Goal: Information Seeking & Learning: Learn about a topic

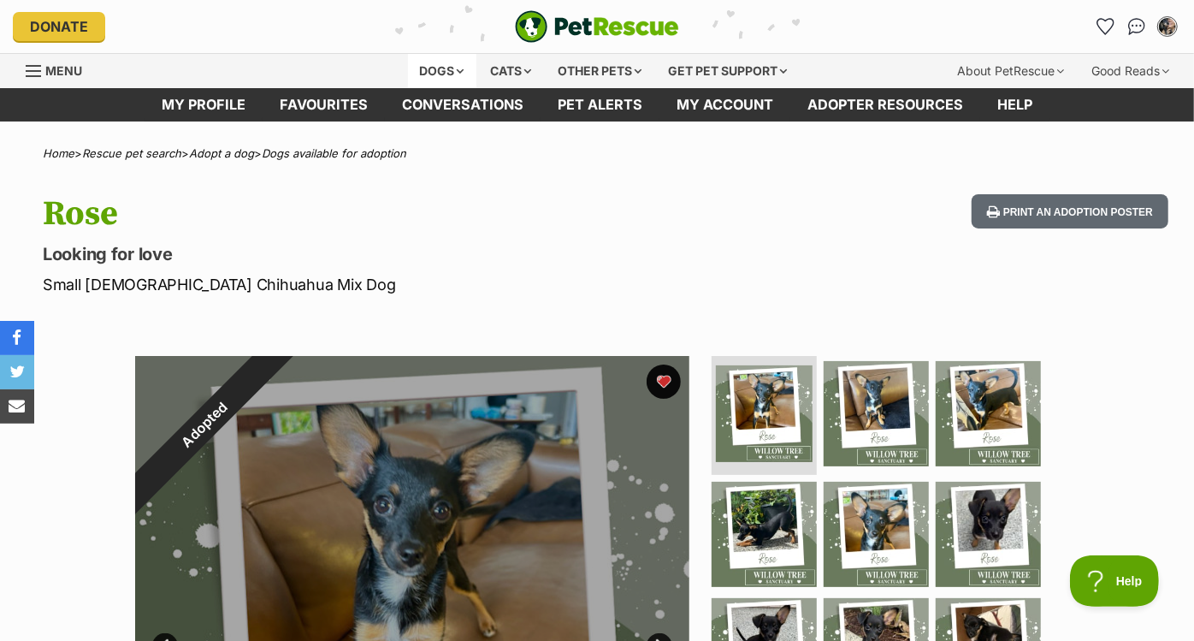
click at [433, 67] on div "Dogs" at bounding box center [442, 71] width 68 height 34
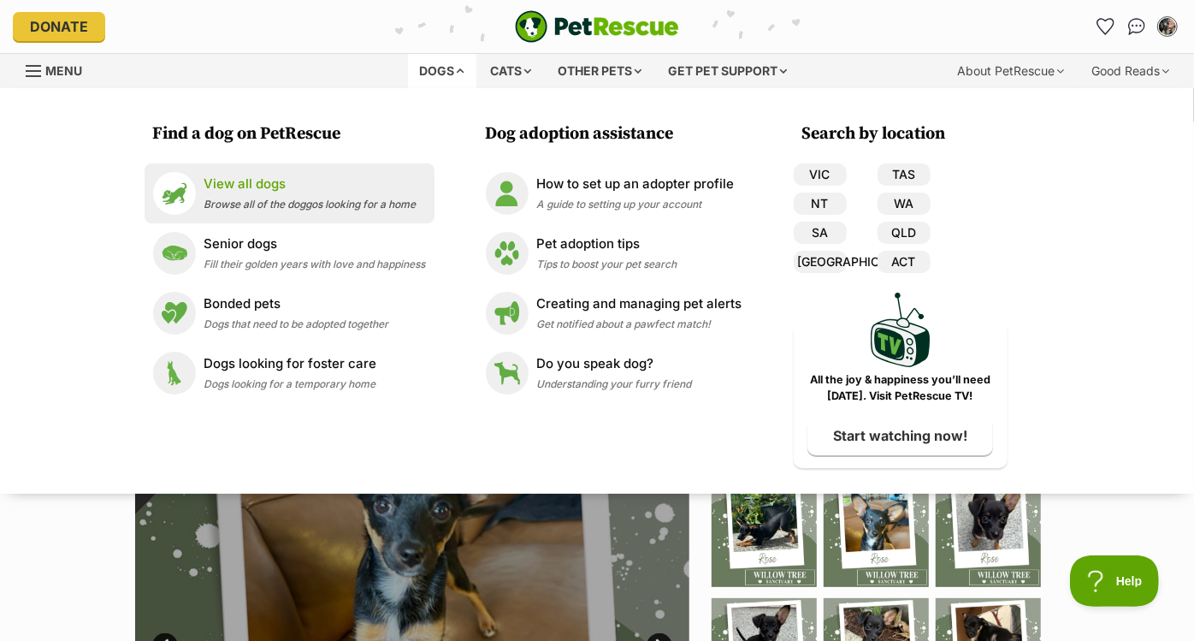
click at [291, 178] on p "View all dogs" at bounding box center [310, 185] width 212 height 20
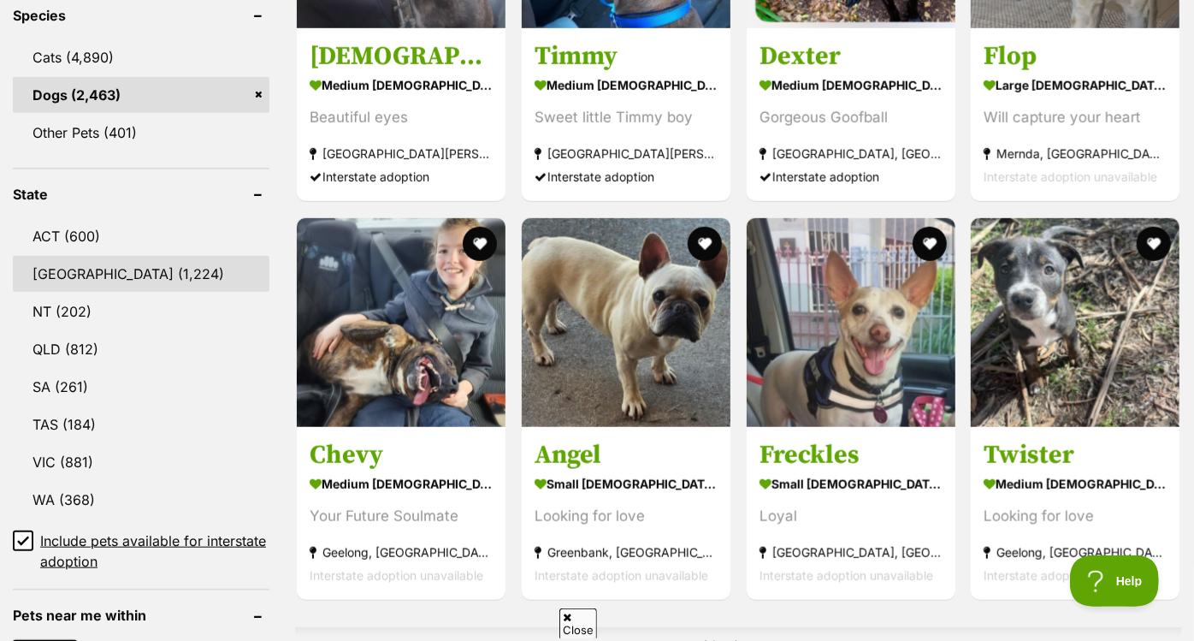
click at [156, 274] on link "NSW (1,224)" at bounding box center [141, 274] width 257 height 36
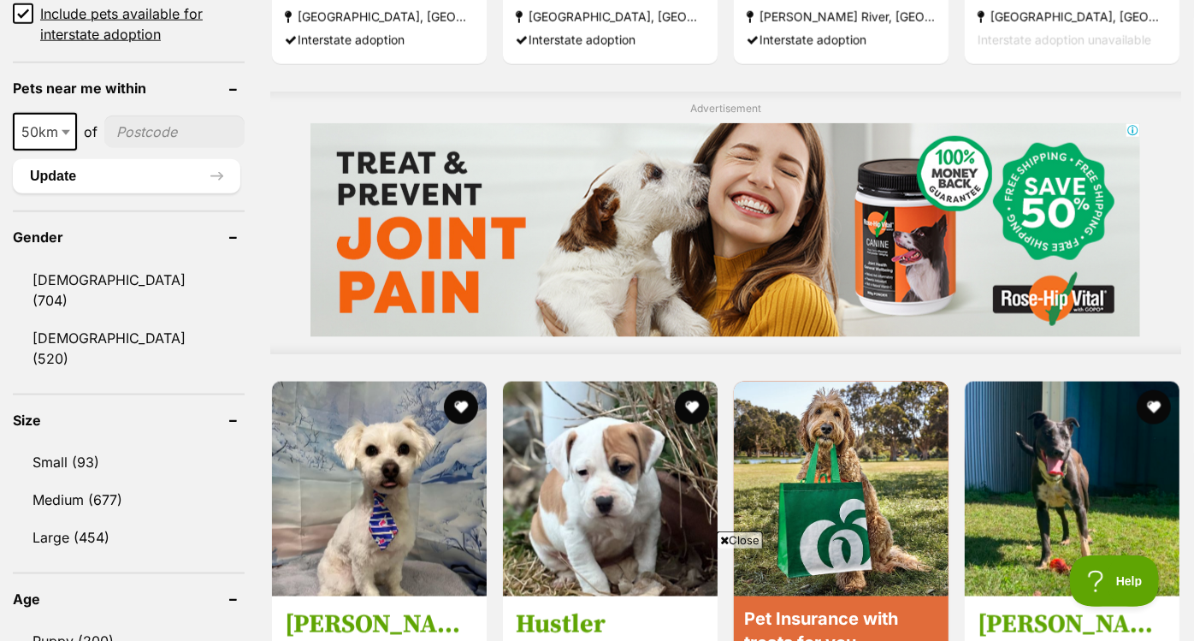
scroll to position [1295, 0]
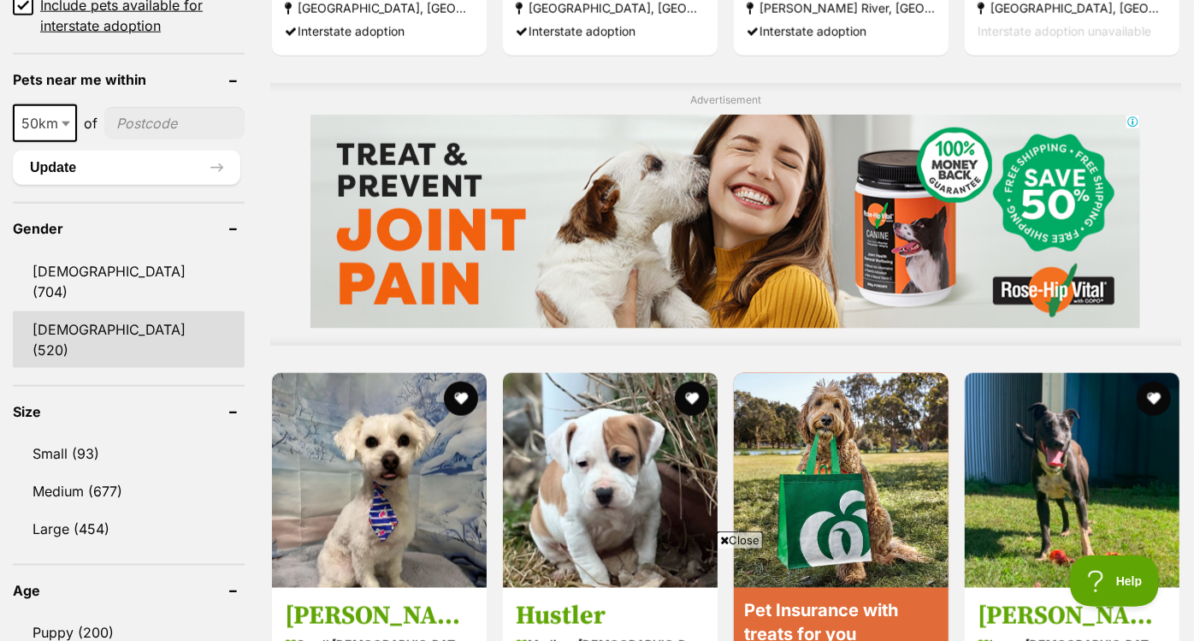
click at [123, 311] on link "[DEMOGRAPHIC_DATA] (520)" at bounding box center [129, 339] width 232 height 56
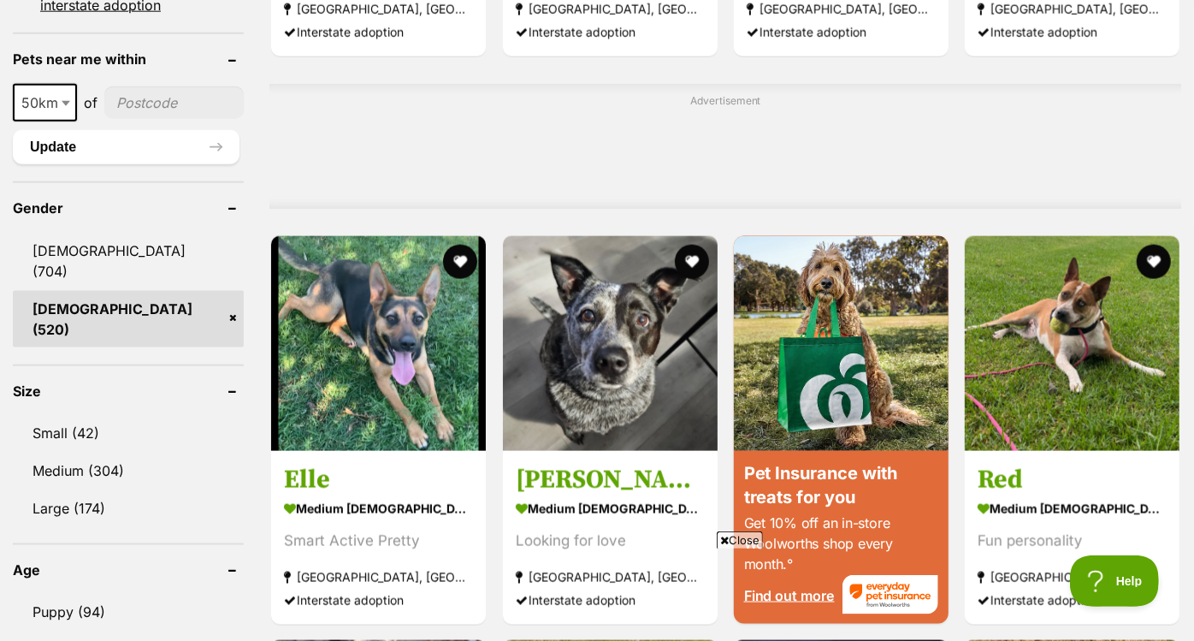
scroll to position [1307, 0]
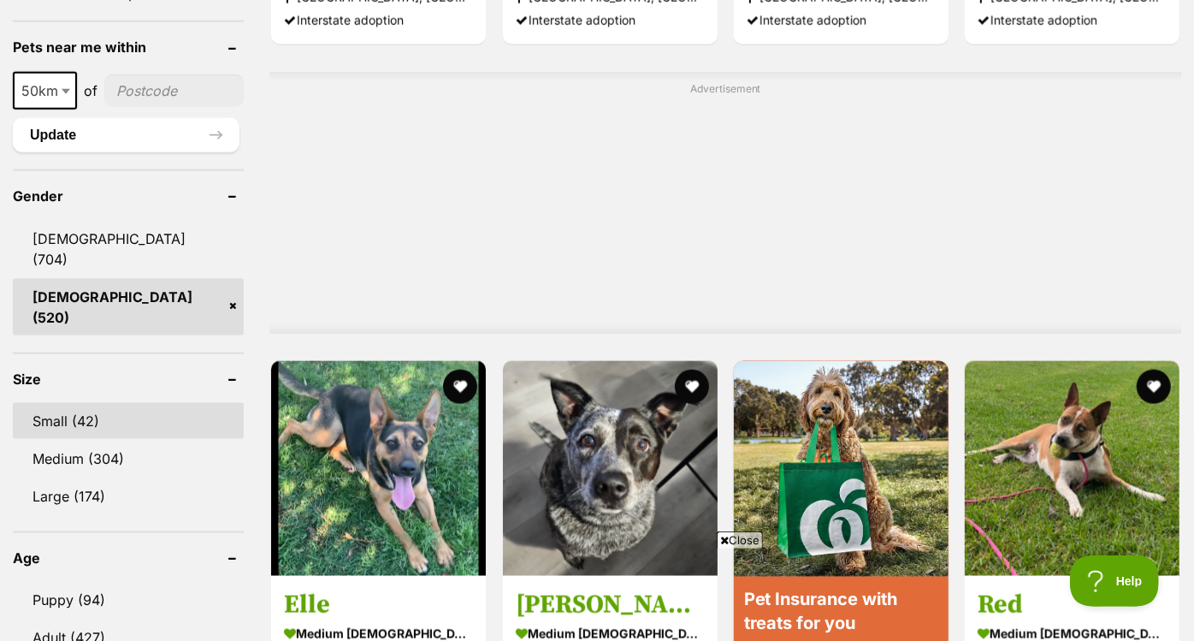
click at [104, 403] on link "Small (42)" at bounding box center [128, 421] width 231 height 36
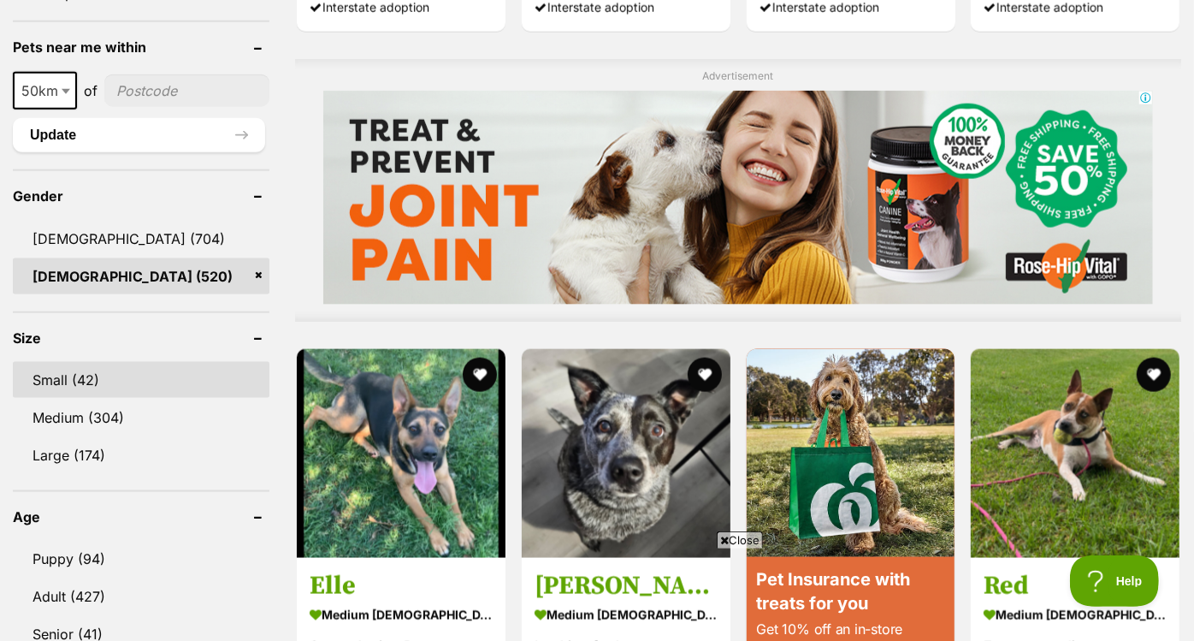
scroll to position [0, 0]
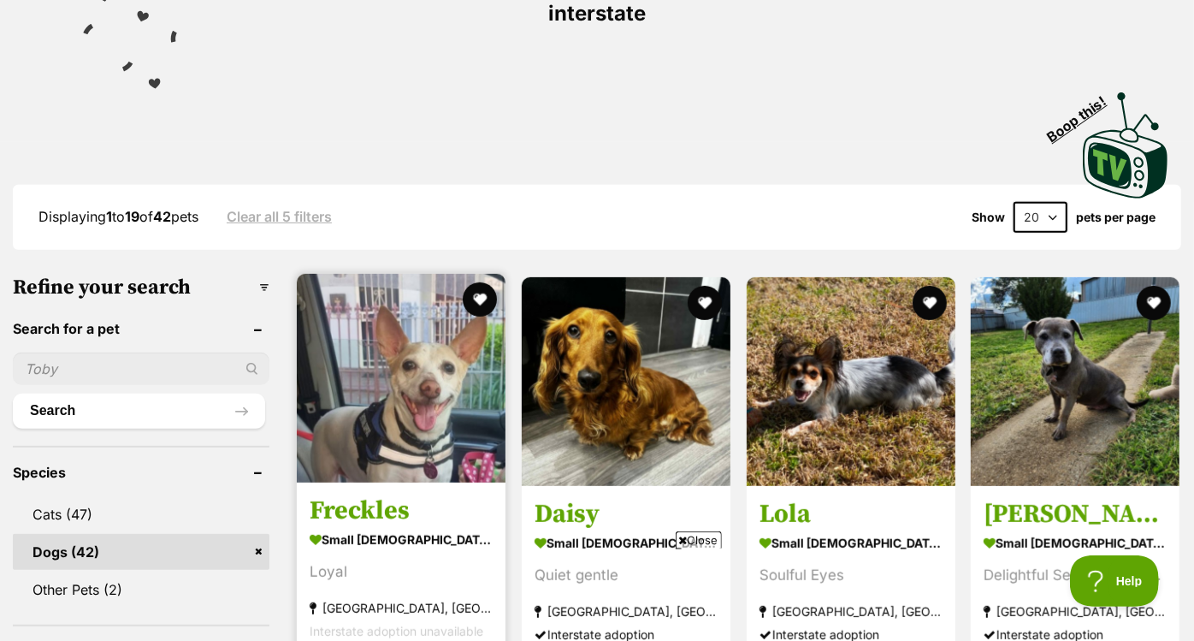
click at [451, 323] on img at bounding box center [401, 378] width 209 height 209
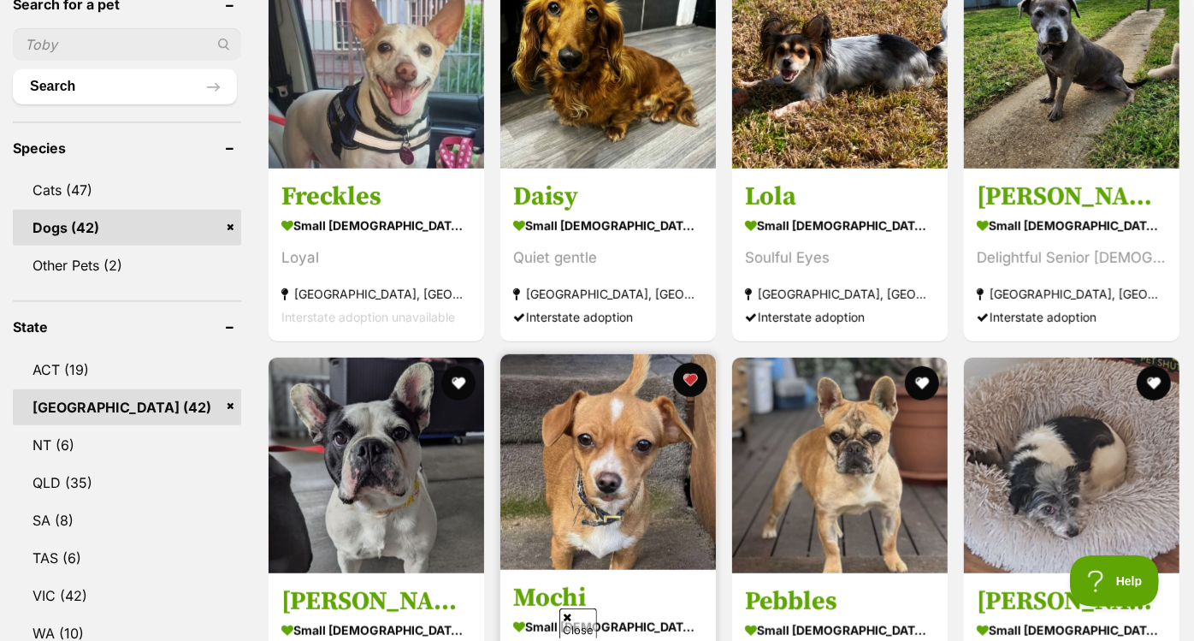
click at [652, 405] on img at bounding box center [608, 462] width 216 height 216
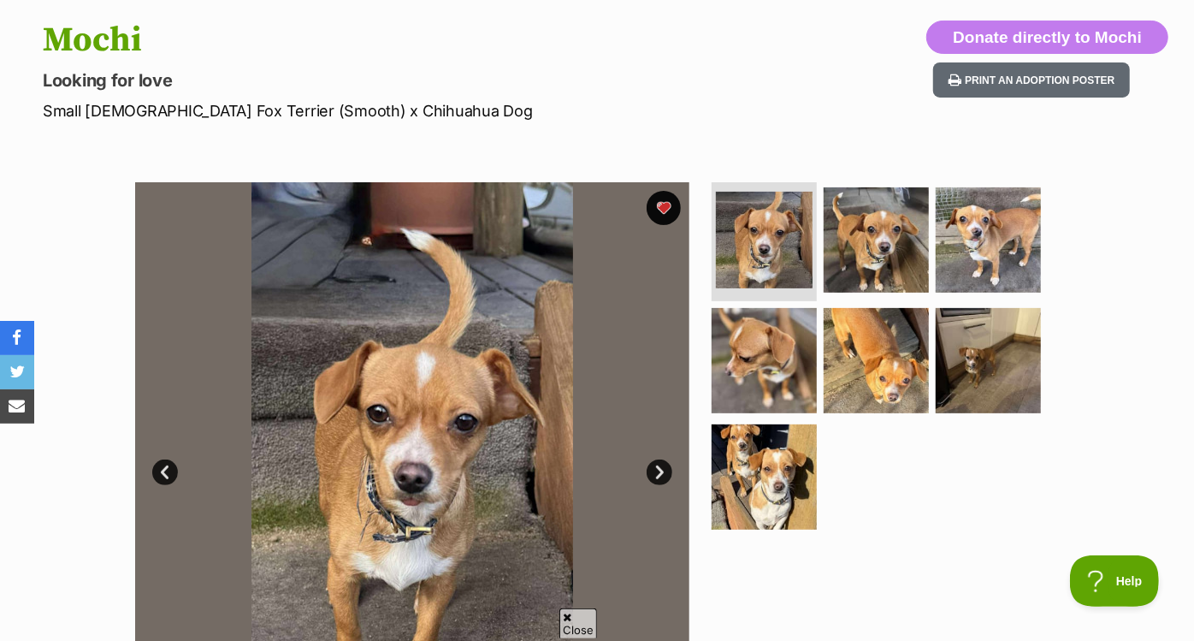
scroll to position [175, 0]
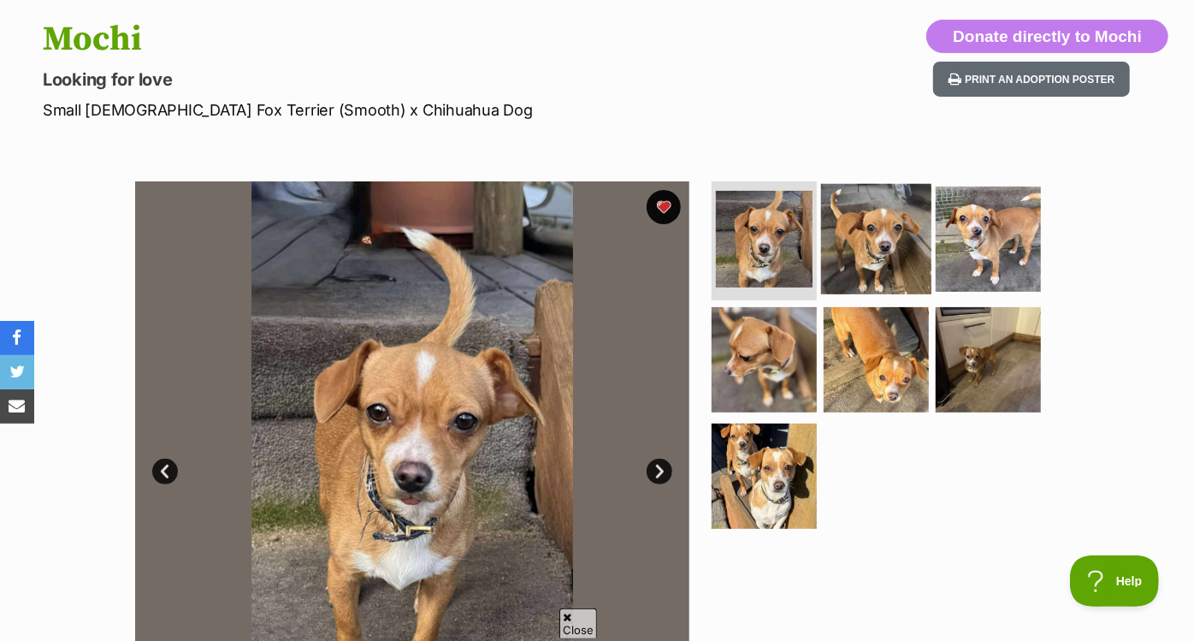
click at [877, 249] on img at bounding box center [876, 238] width 110 height 110
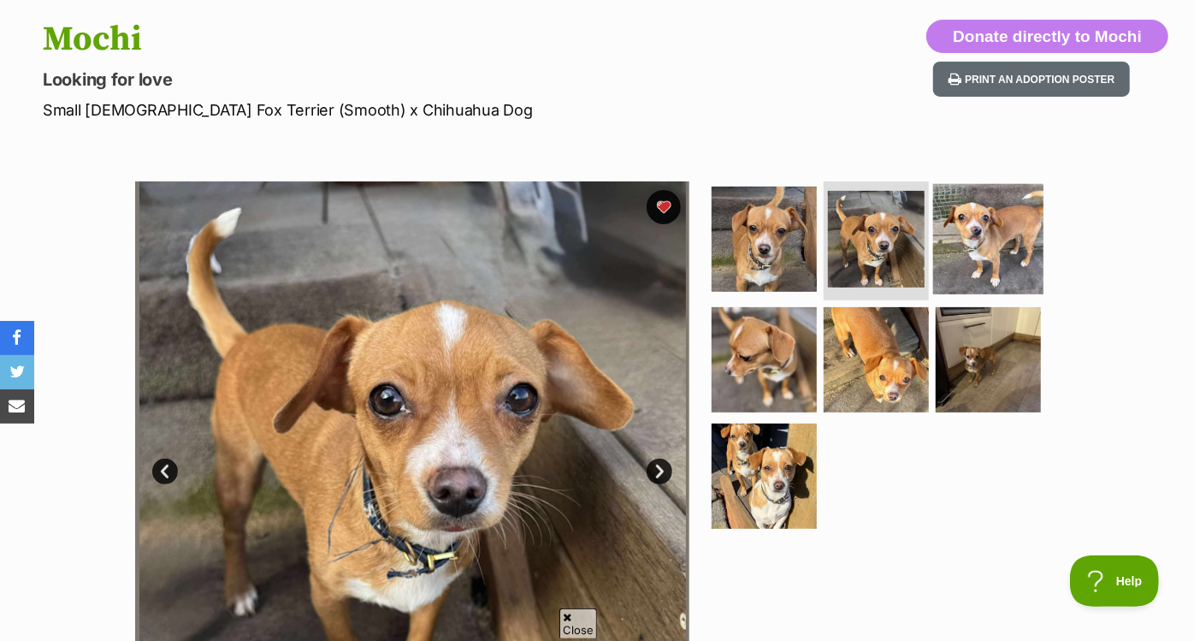
scroll to position [0, 0]
click at [980, 241] on img at bounding box center [988, 238] width 110 height 110
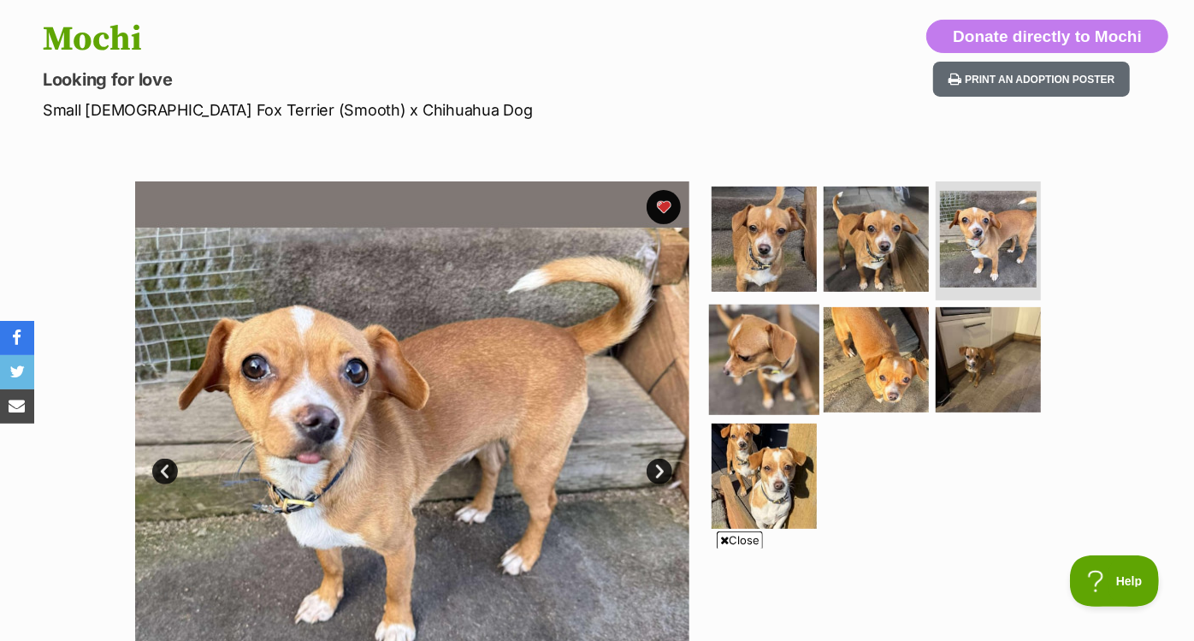
click at [786, 352] on img at bounding box center [764, 360] width 110 height 110
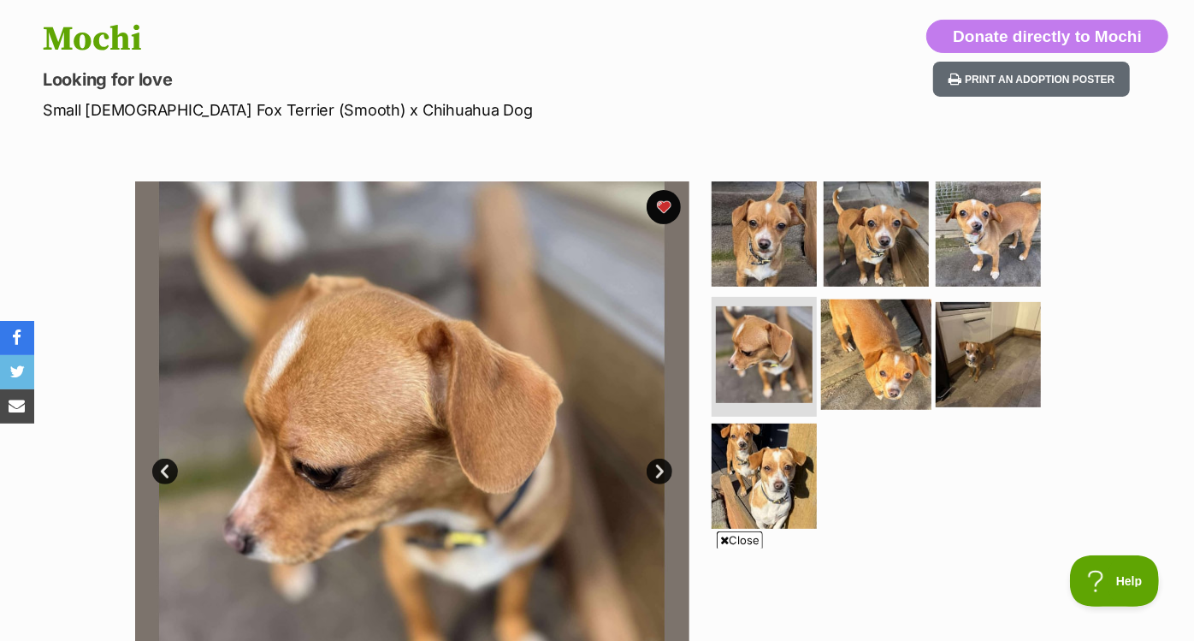
click at [860, 361] on img at bounding box center [876, 354] width 110 height 110
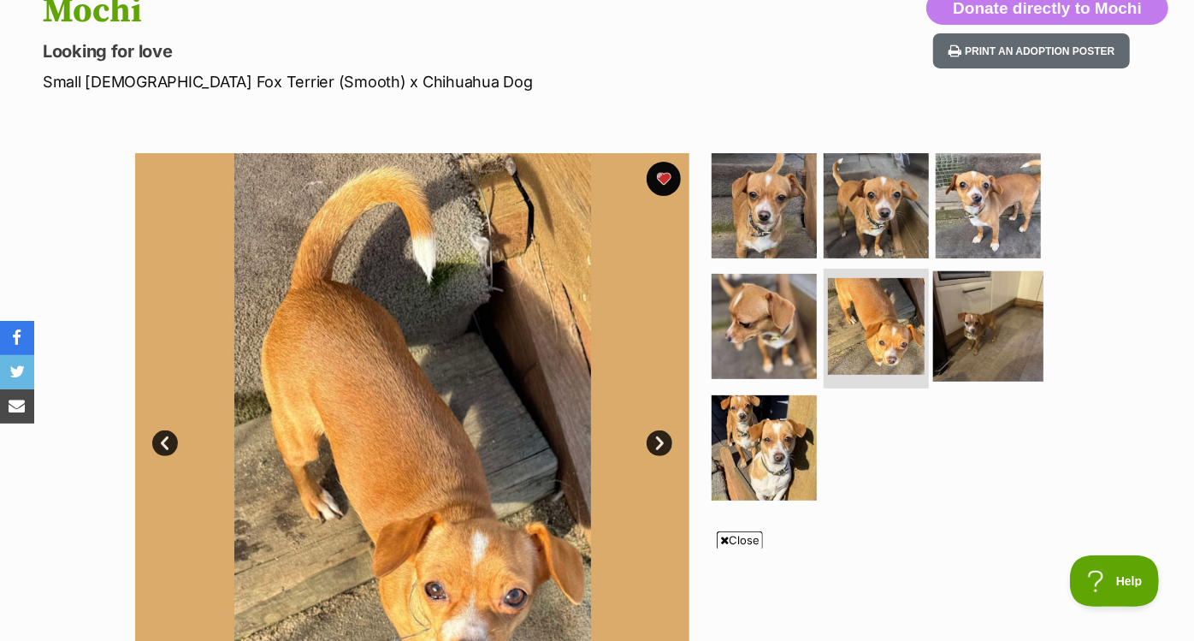
scroll to position [203, 0]
click at [984, 323] on img at bounding box center [988, 326] width 110 height 110
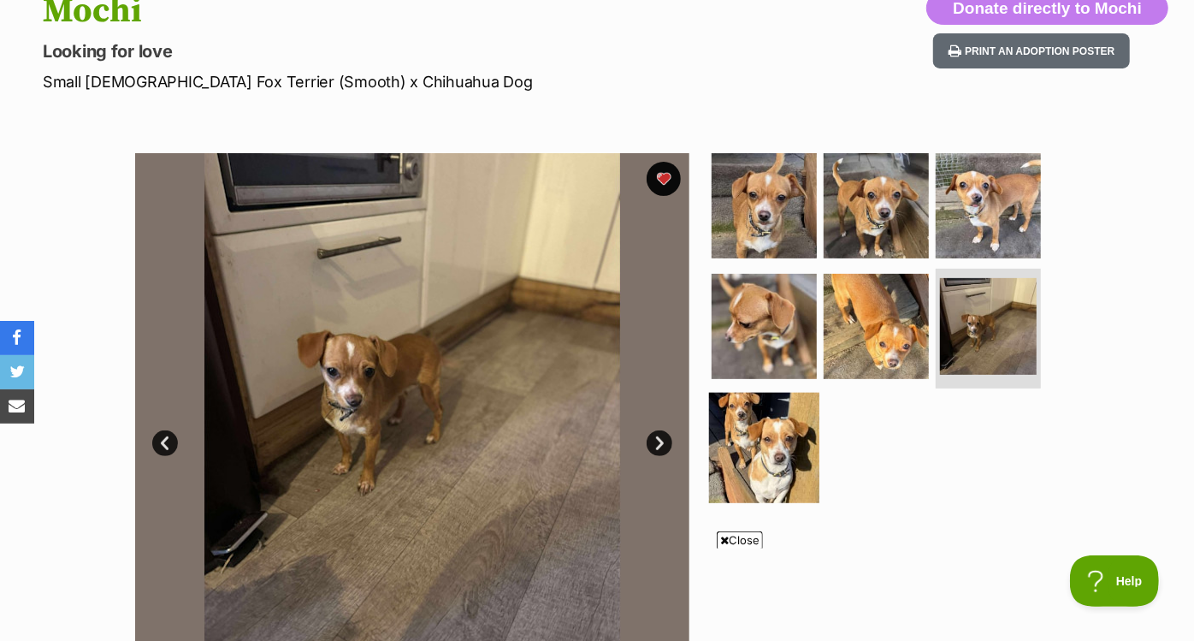
click at [730, 426] on img at bounding box center [764, 448] width 110 height 110
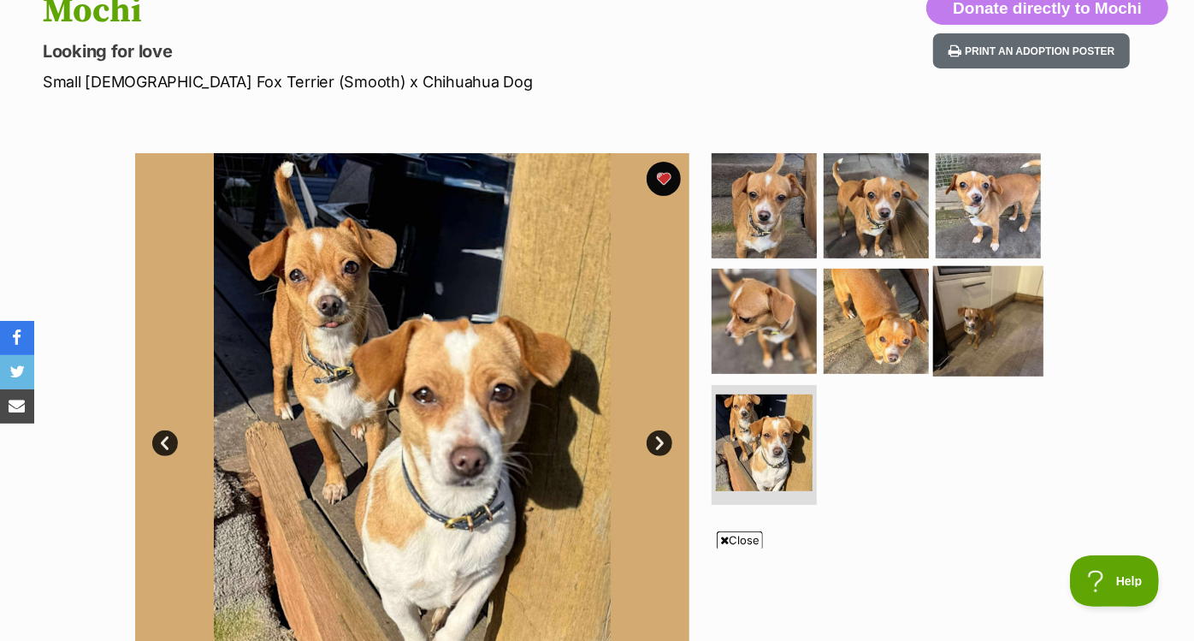
click at [992, 319] on img at bounding box center [988, 321] width 110 height 110
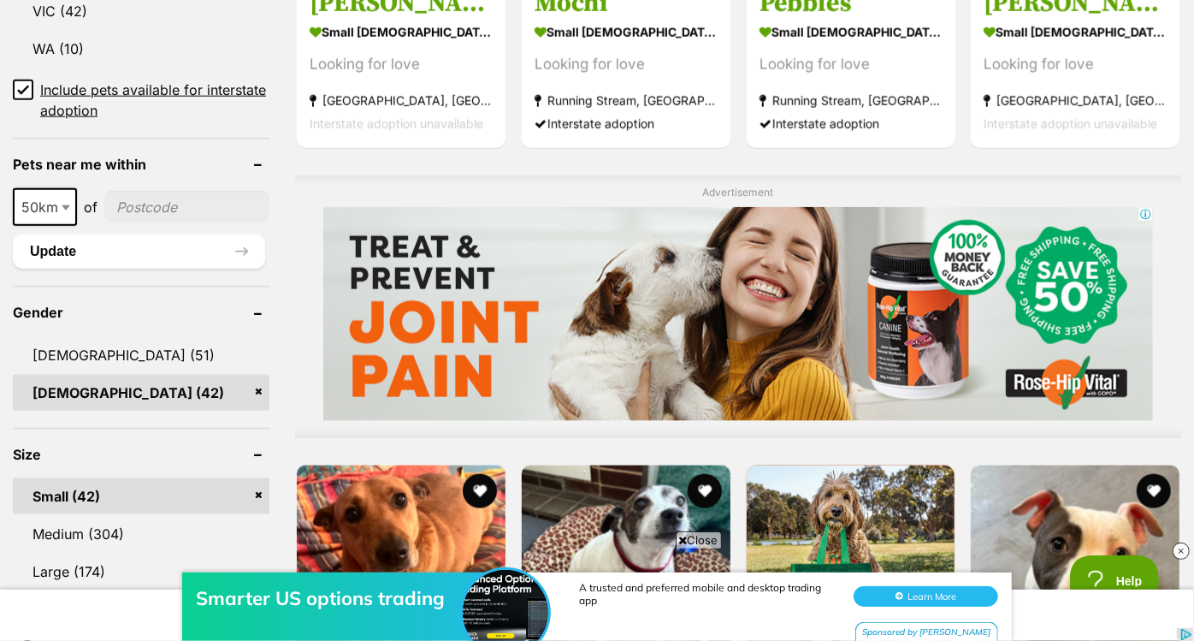
scroll to position [1232, 0]
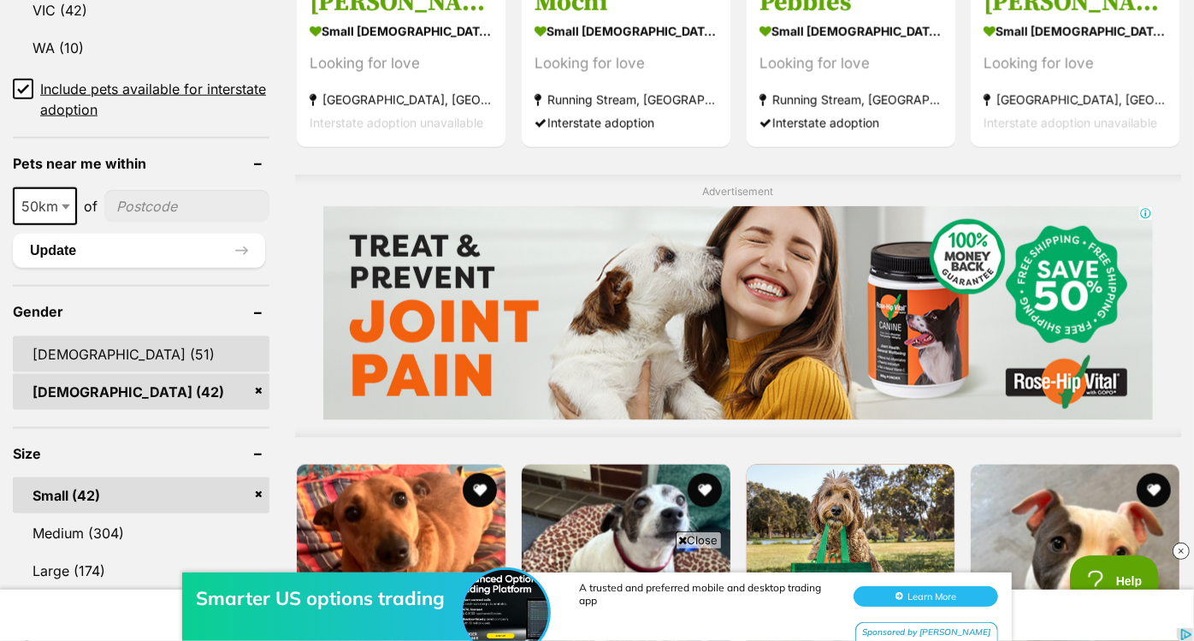
click at [80, 336] on link "[DEMOGRAPHIC_DATA] (51)" at bounding box center [141, 354] width 257 height 36
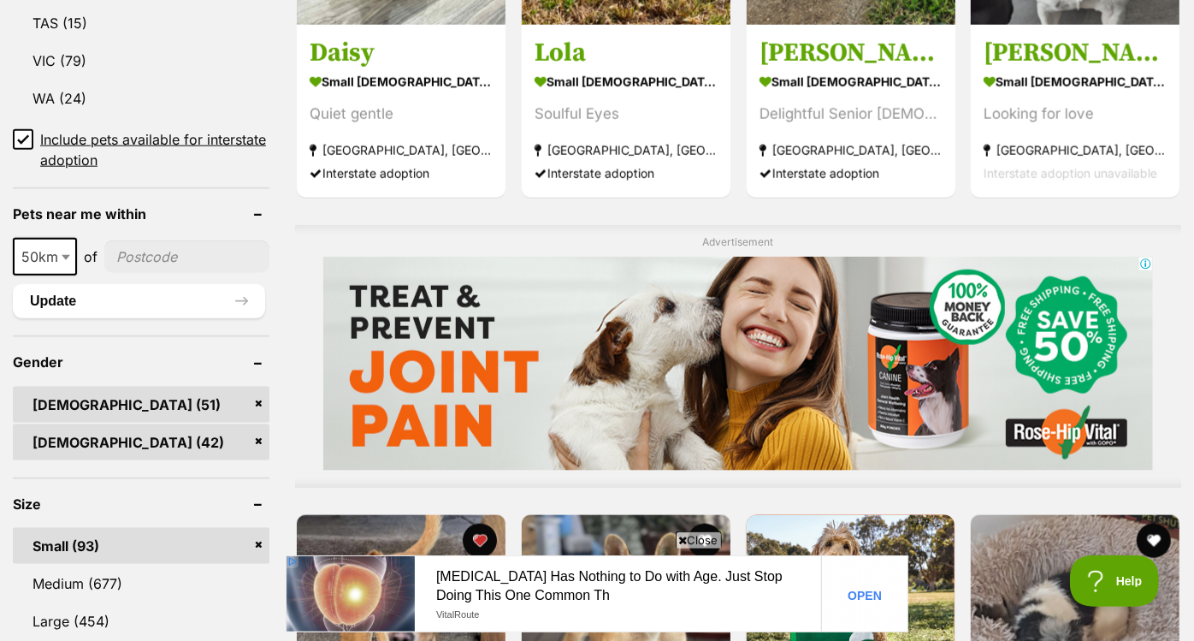
scroll to position [1182, 0]
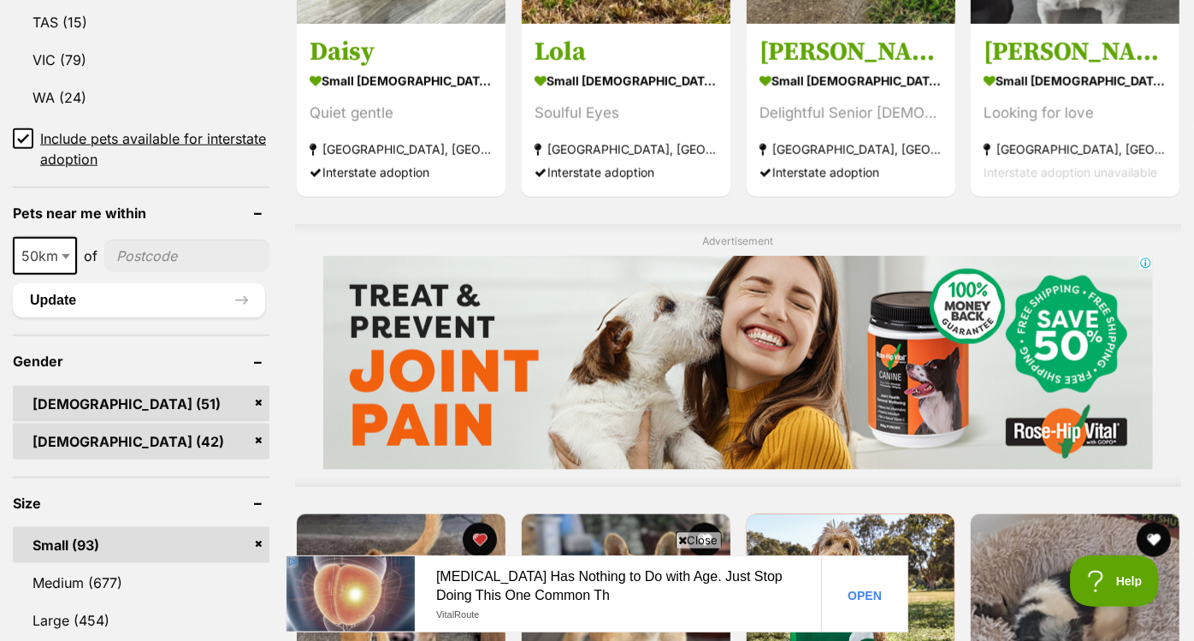
click at [261, 423] on link "[DEMOGRAPHIC_DATA] (42)" at bounding box center [141, 441] width 257 height 36
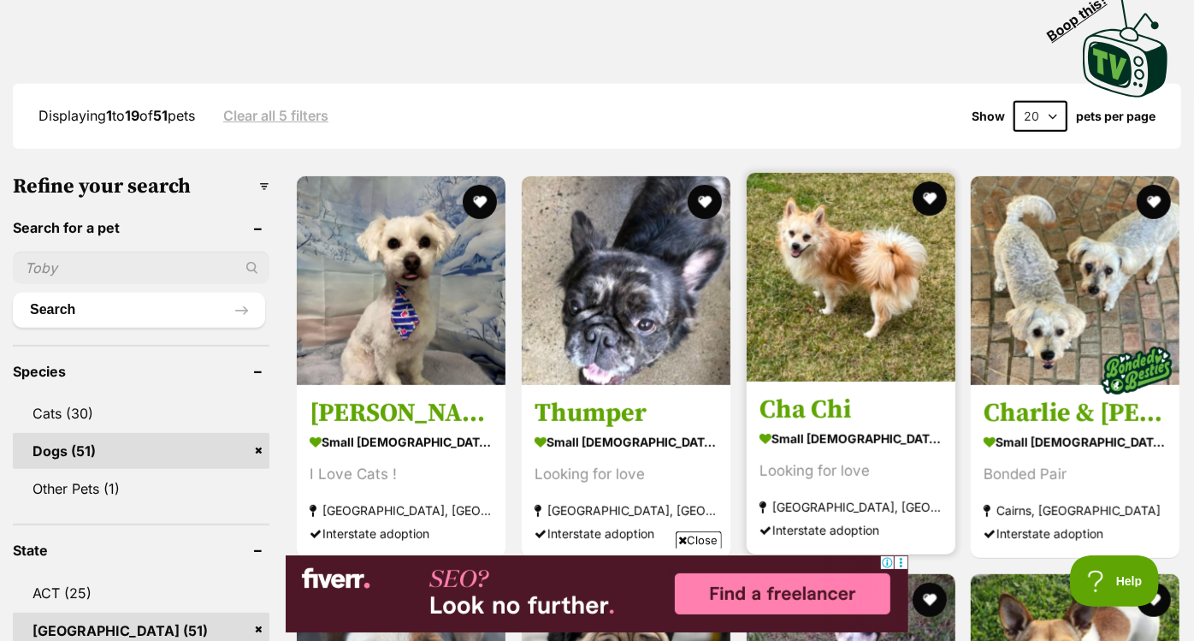
click at [862, 329] on img at bounding box center [851, 277] width 209 height 209
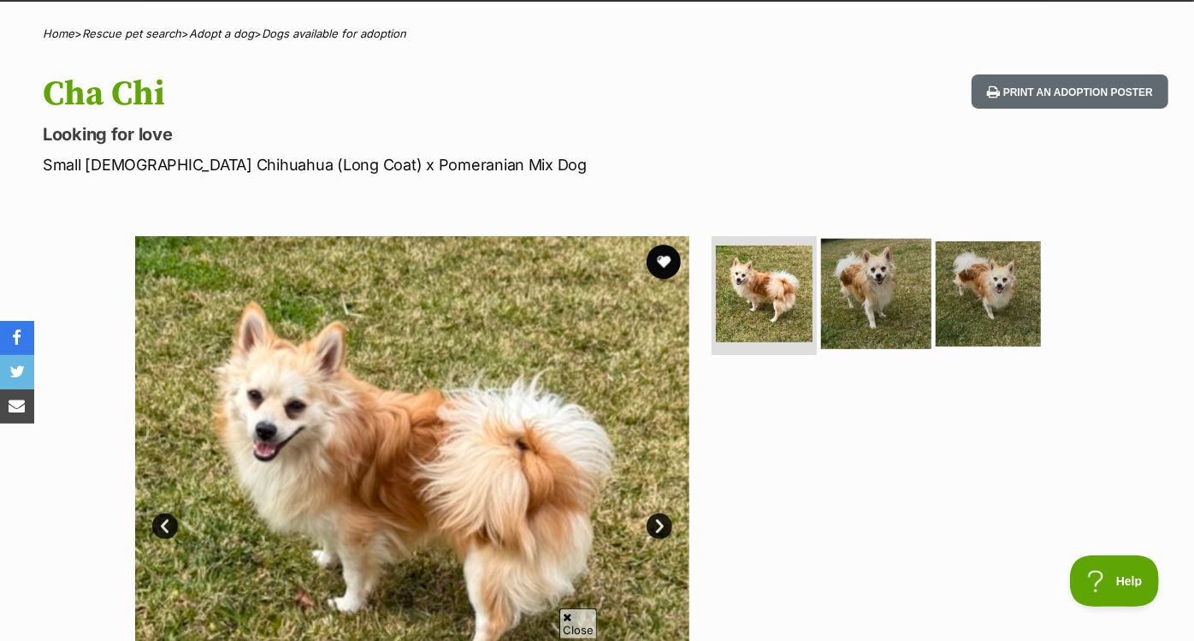
click at [862, 321] on img at bounding box center [876, 293] width 110 height 110
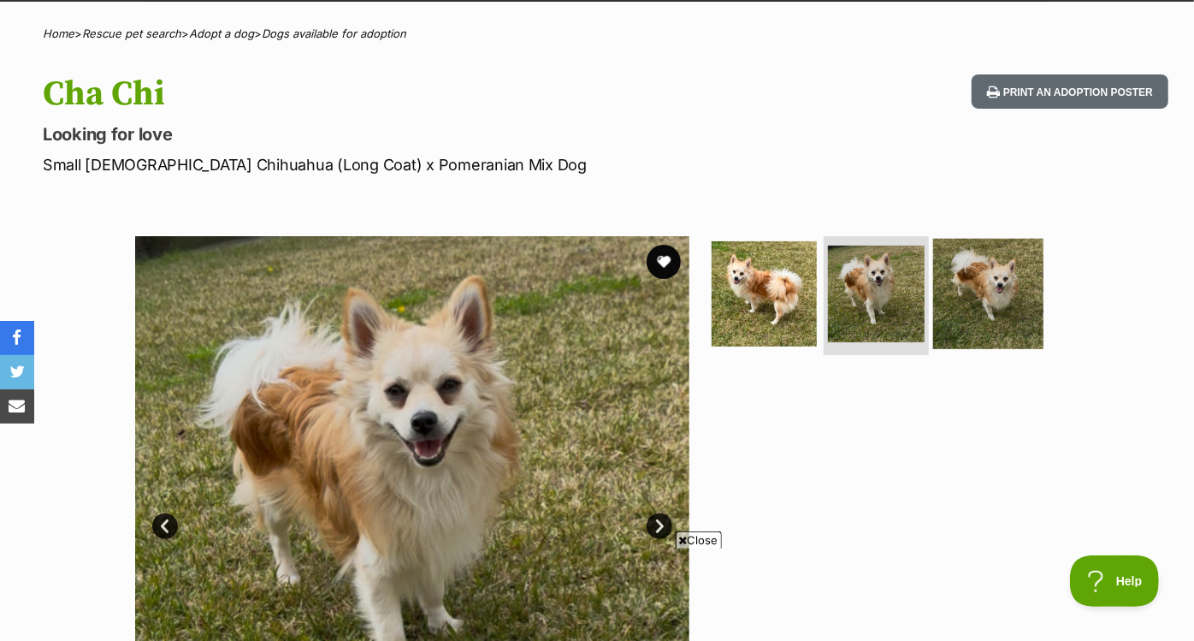
click at [984, 312] on img at bounding box center [988, 293] width 110 height 110
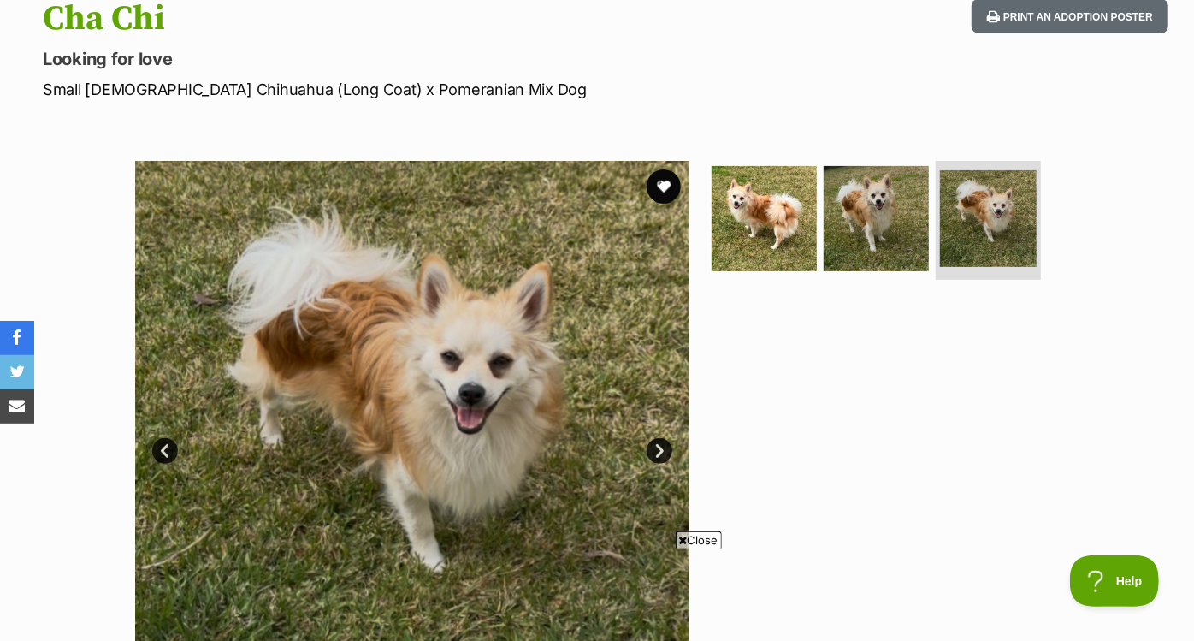
scroll to position [198, 0]
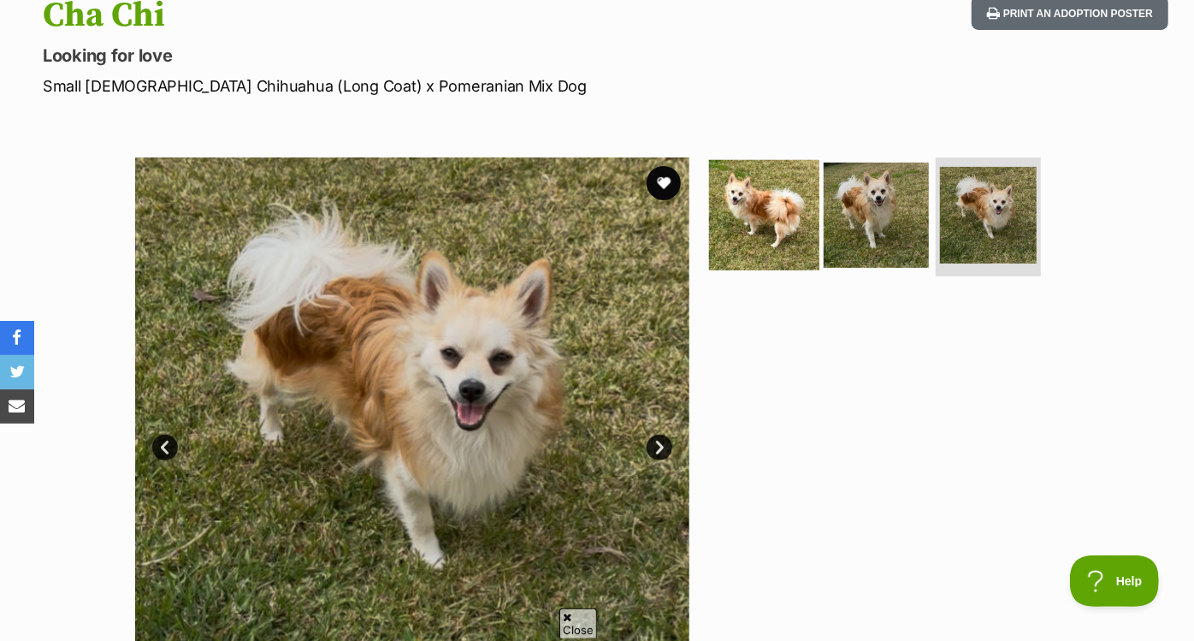
click at [799, 224] on img at bounding box center [764, 214] width 110 height 110
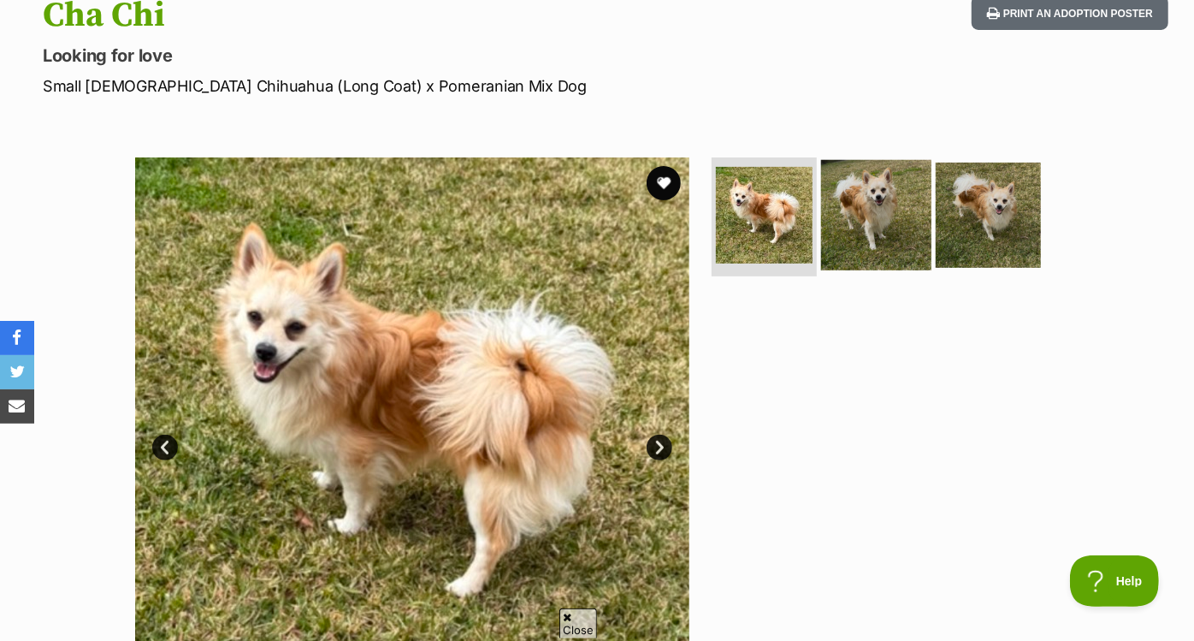
scroll to position [0, 0]
click at [867, 226] on img at bounding box center [876, 214] width 110 height 110
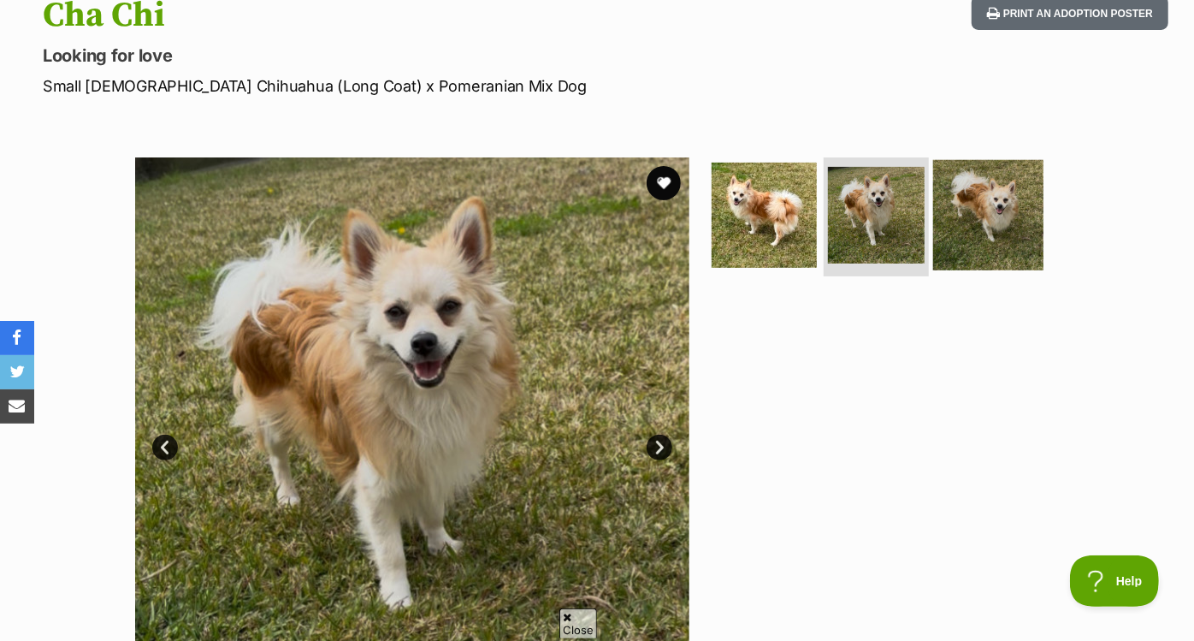
click at [980, 227] on img at bounding box center [988, 214] width 110 height 110
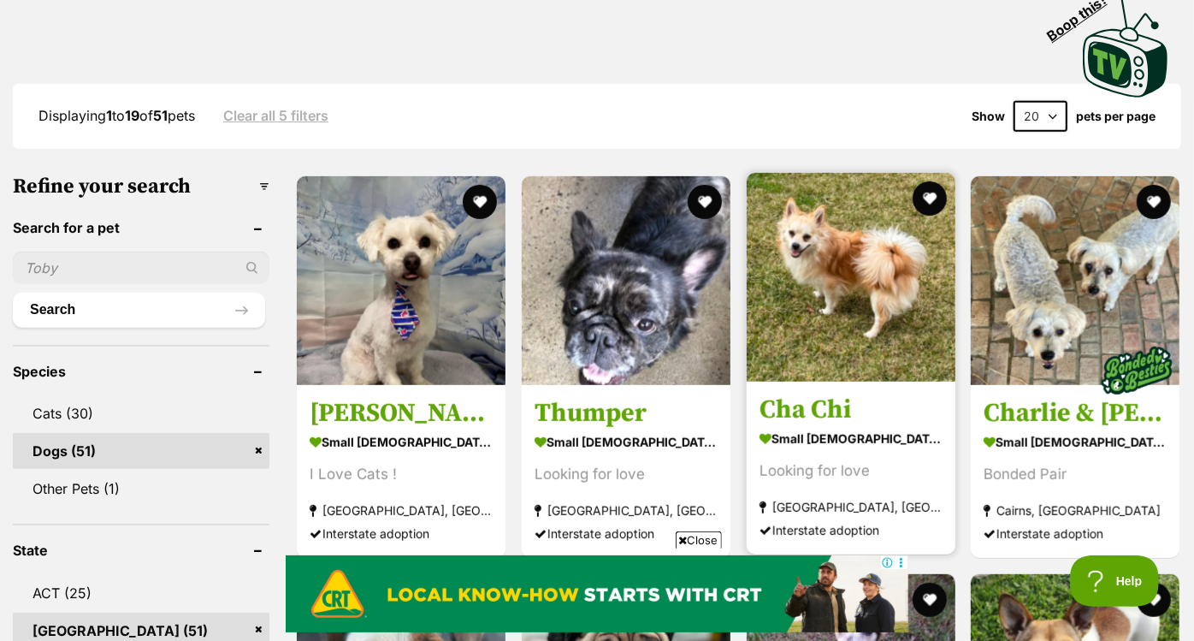
scroll to position [418, 0]
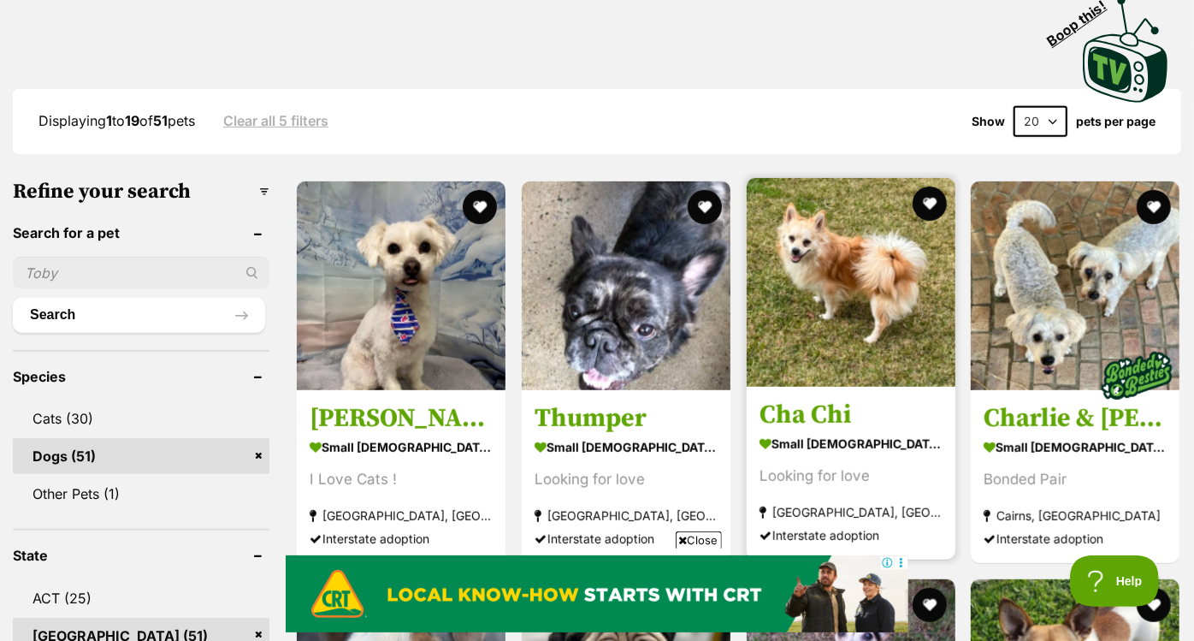
click at [818, 210] on img at bounding box center [851, 282] width 209 height 209
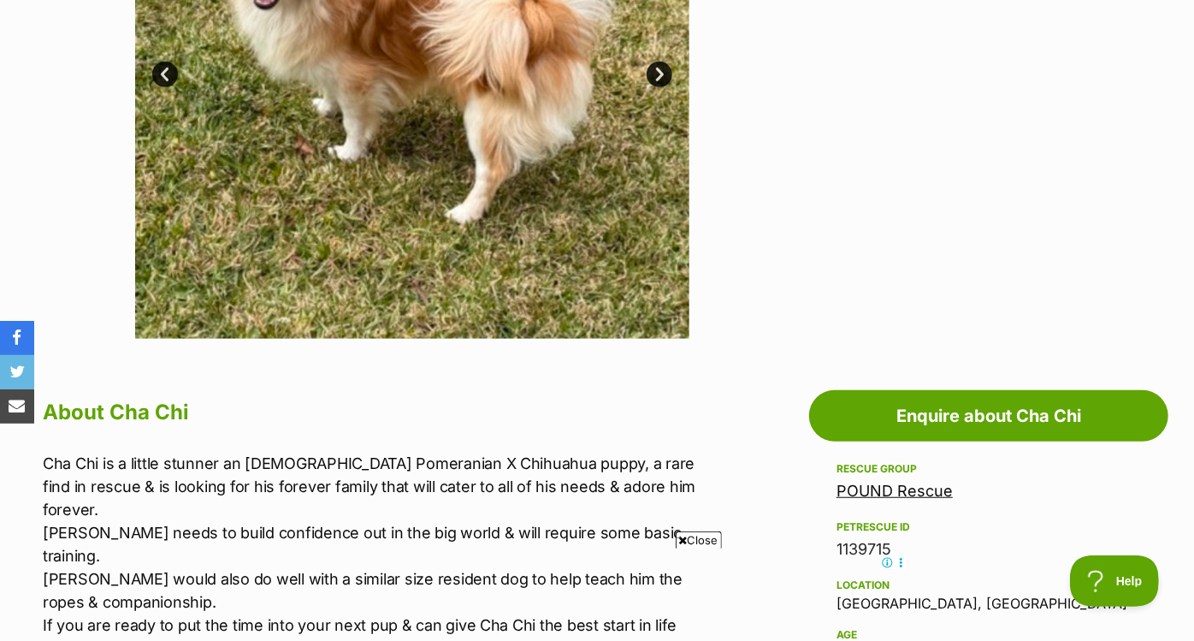
scroll to position [596, 0]
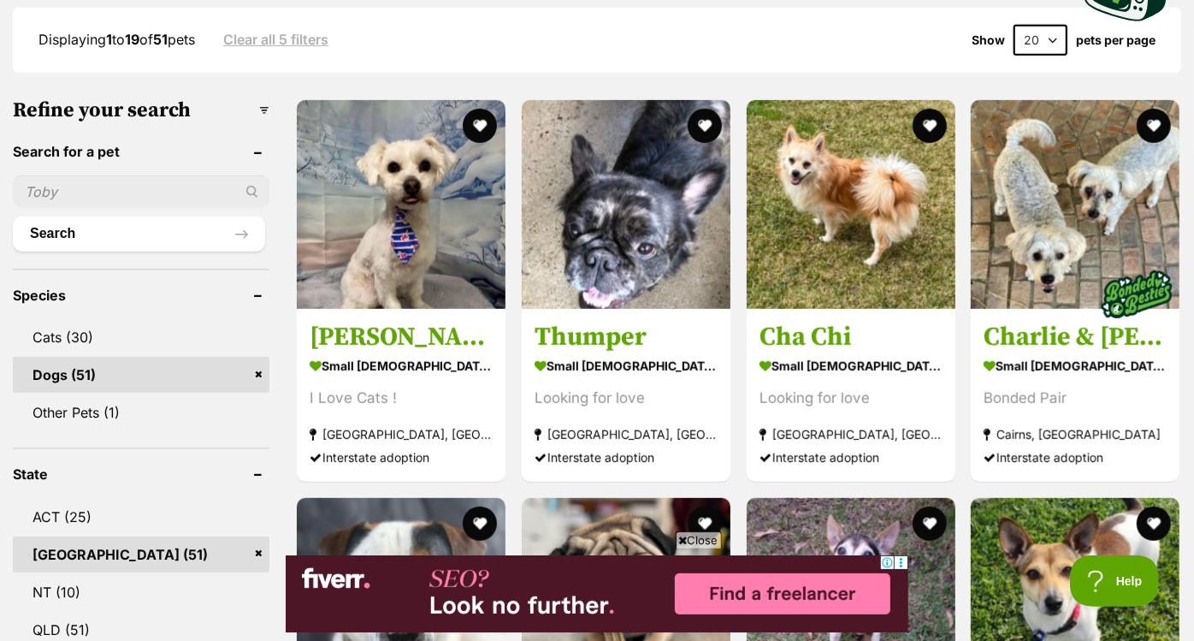
scroll to position [500, 0]
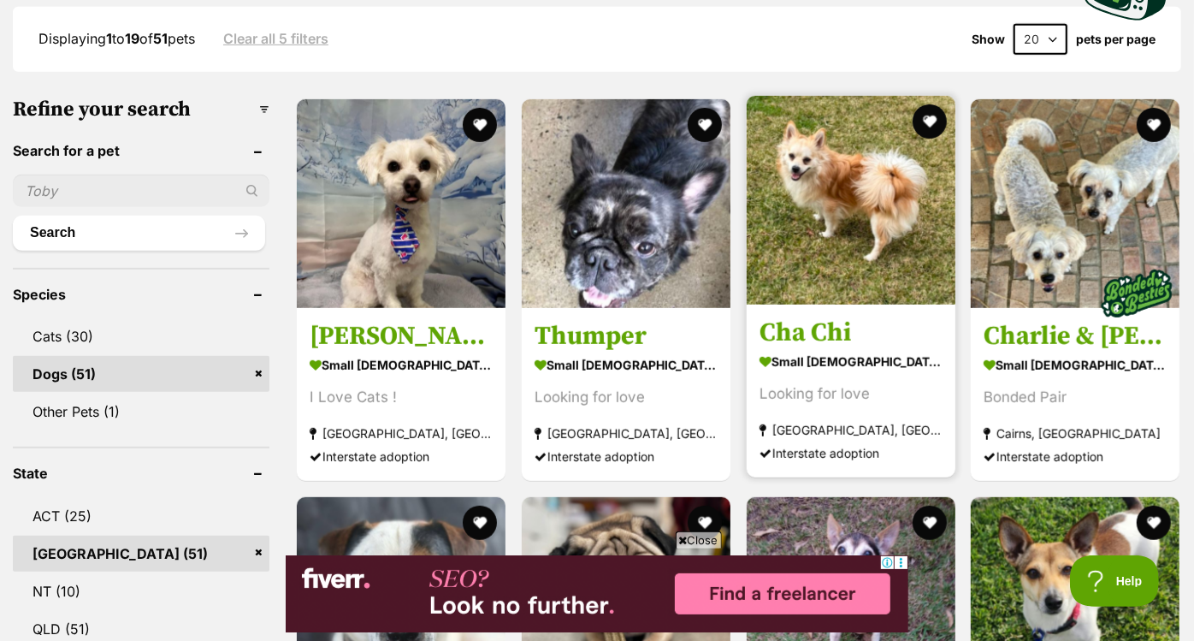
click at [874, 137] on img at bounding box center [851, 200] width 209 height 209
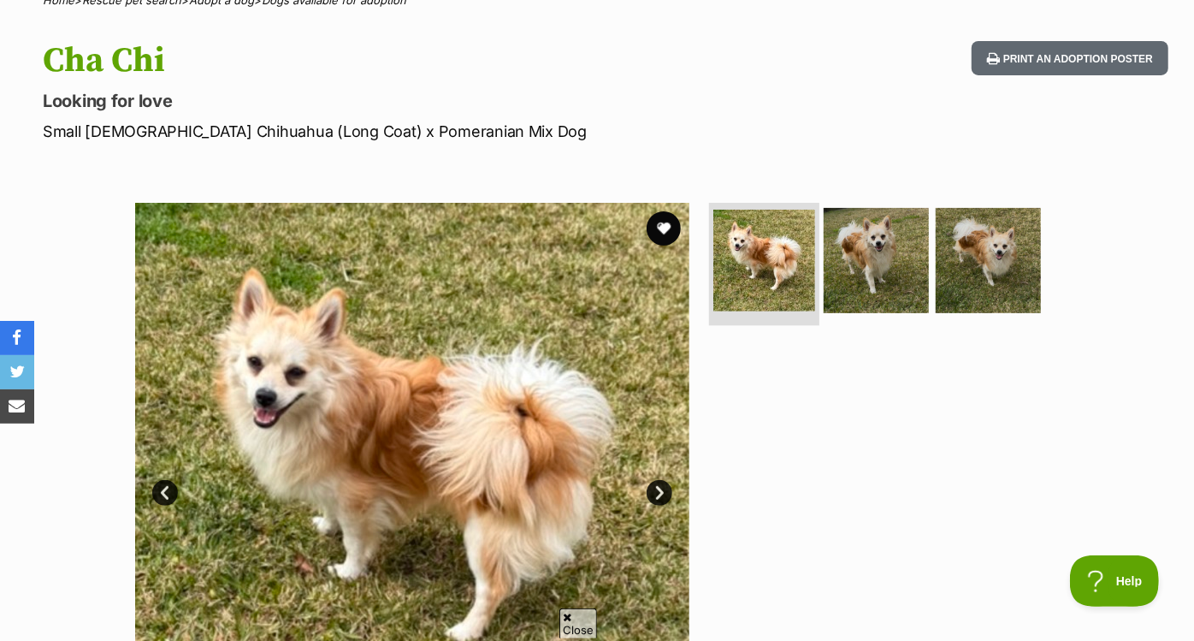
click at [785, 230] on img at bounding box center [765, 261] width 102 height 102
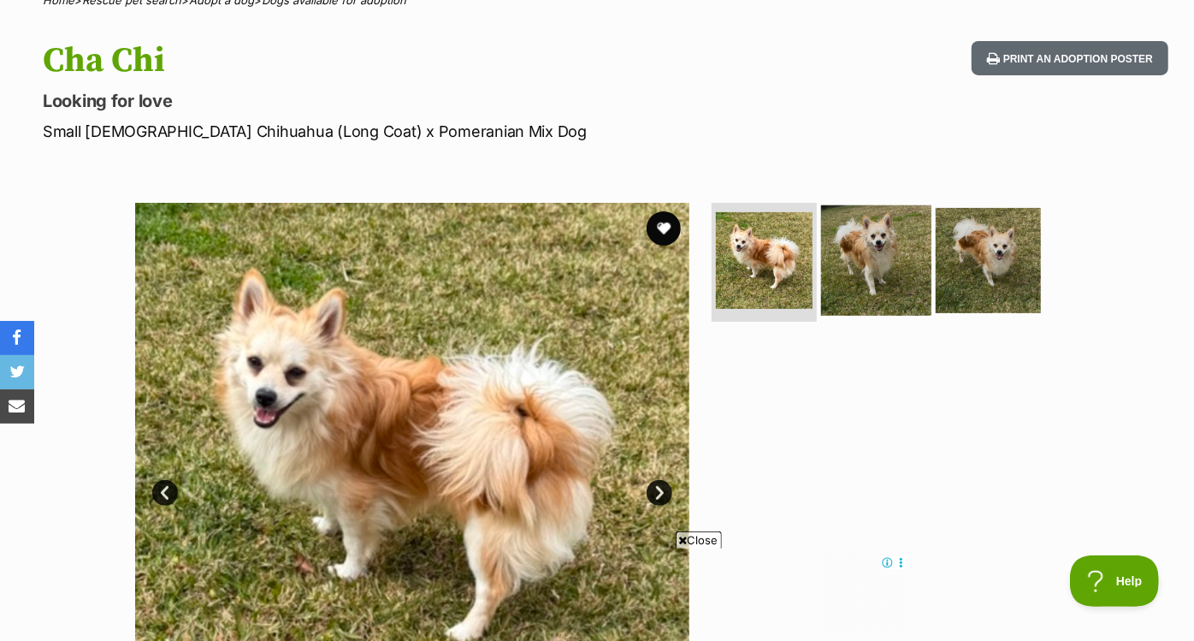
click at [852, 249] on img at bounding box center [876, 259] width 110 height 110
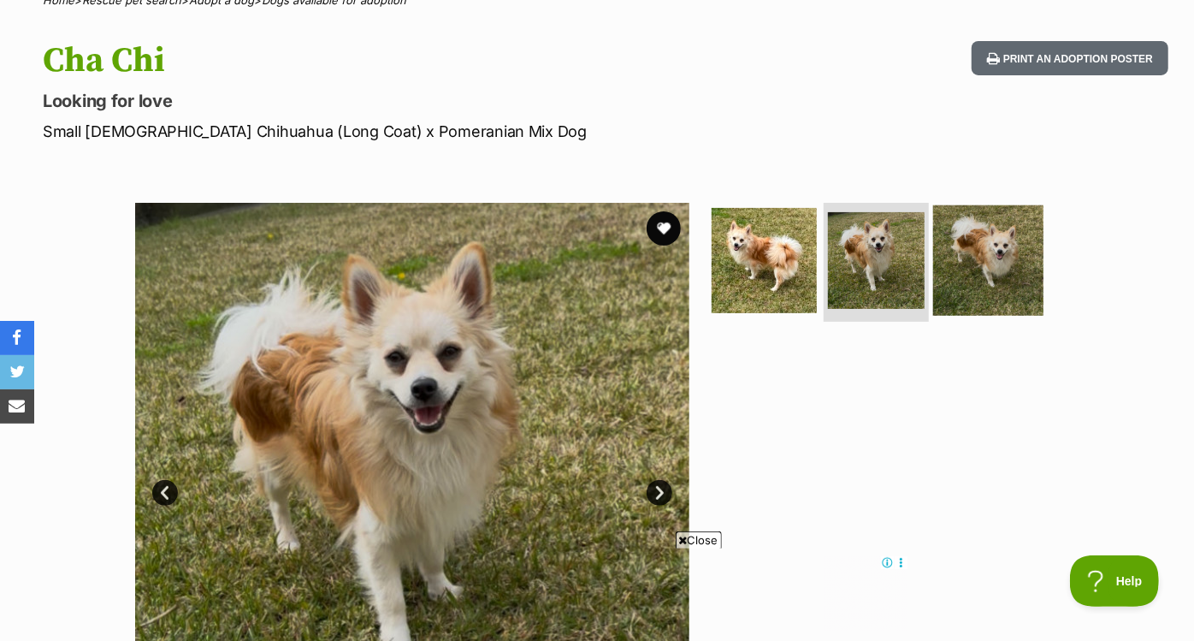
click at [986, 264] on img at bounding box center [988, 259] width 110 height 110
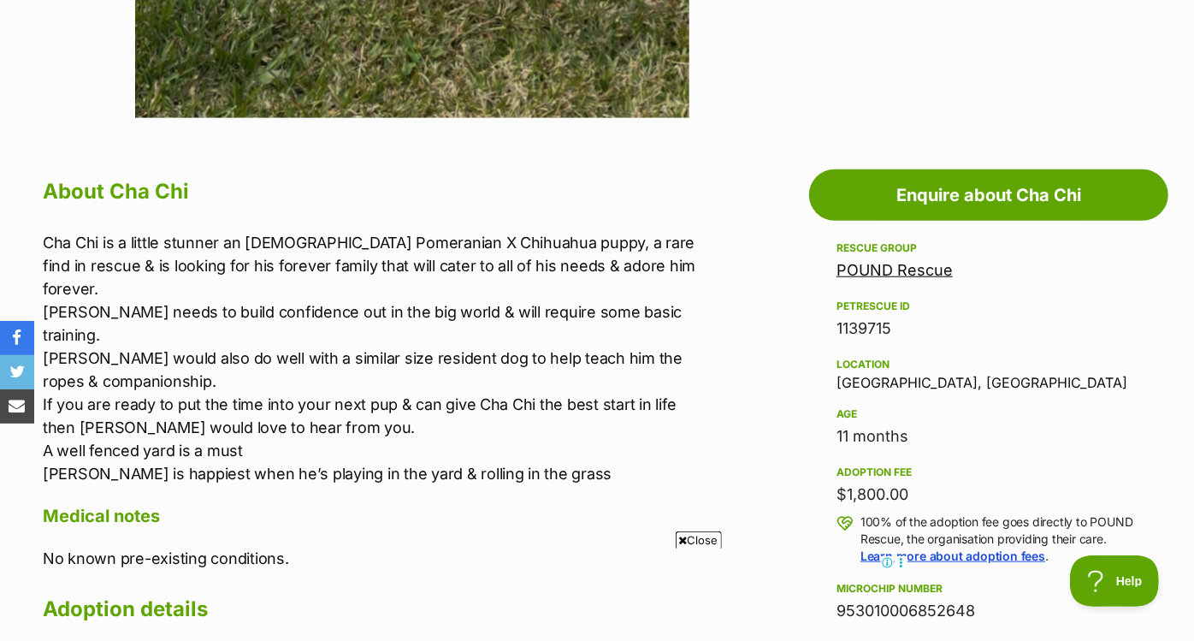
scroll to position [794, 0]
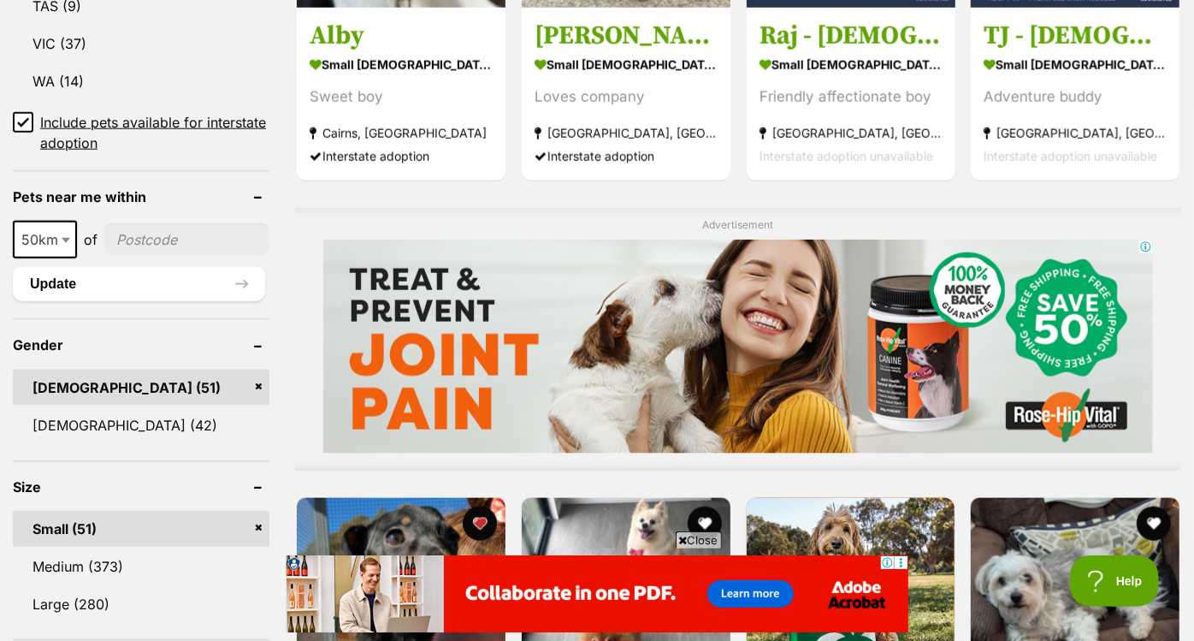
scroll to position [1199, 0]
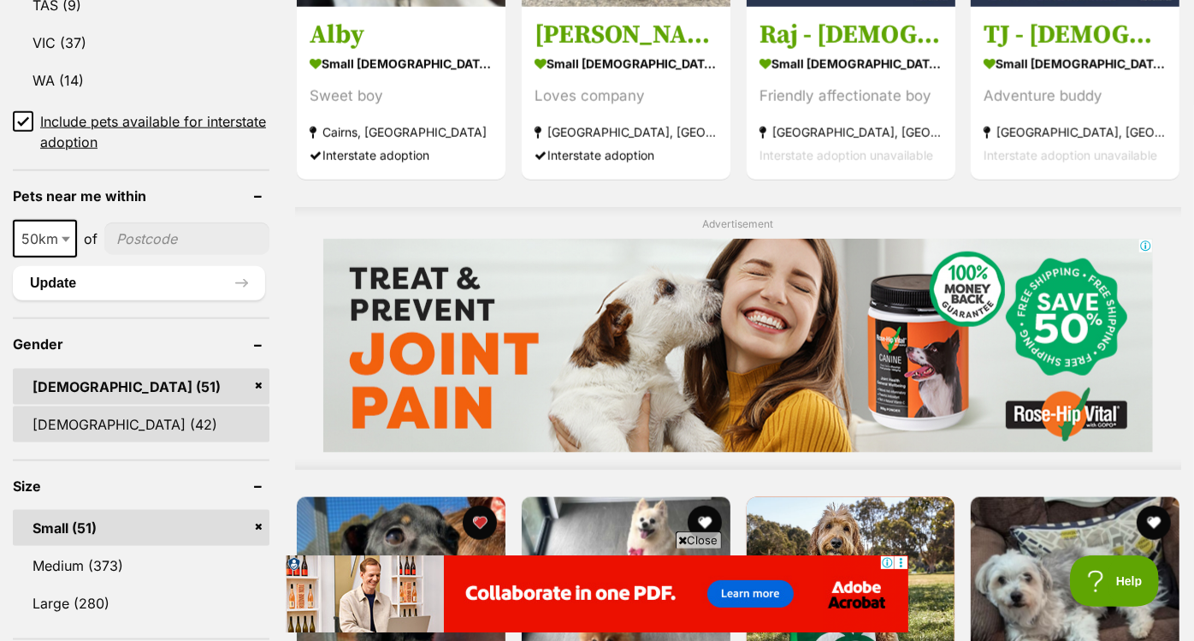
click at [171, 406] on link "Female (42)" at bounding box center [141, 424] width 257 height 36
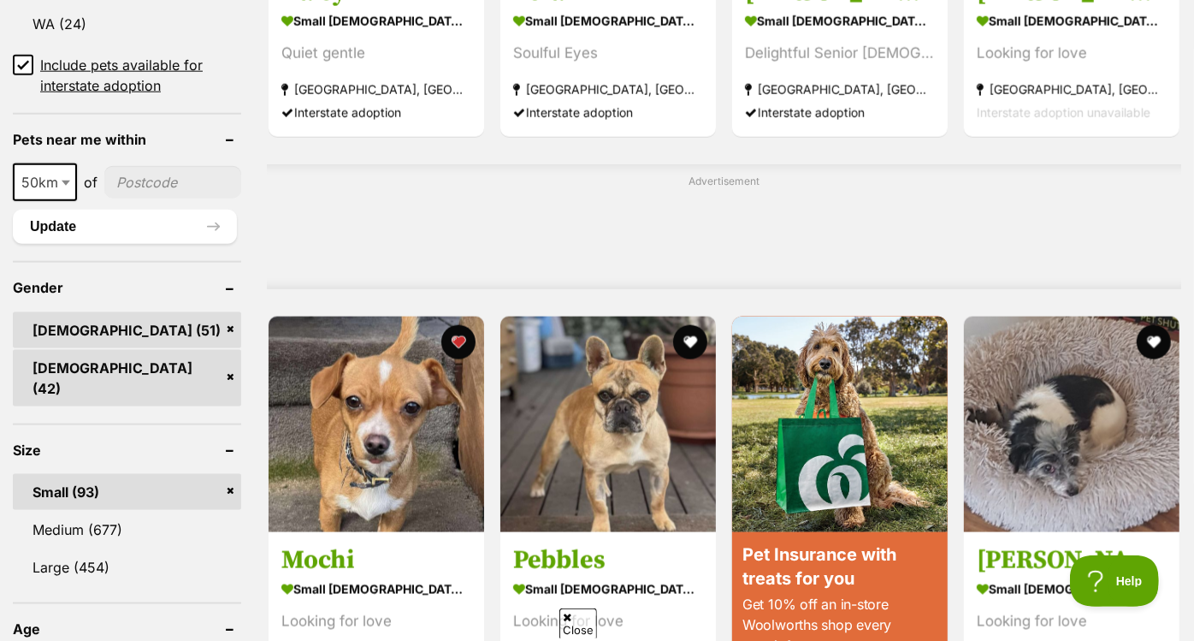
click at [232, 312] on link "Male (51)" at bounding box center [127, 330] width 228 height 36
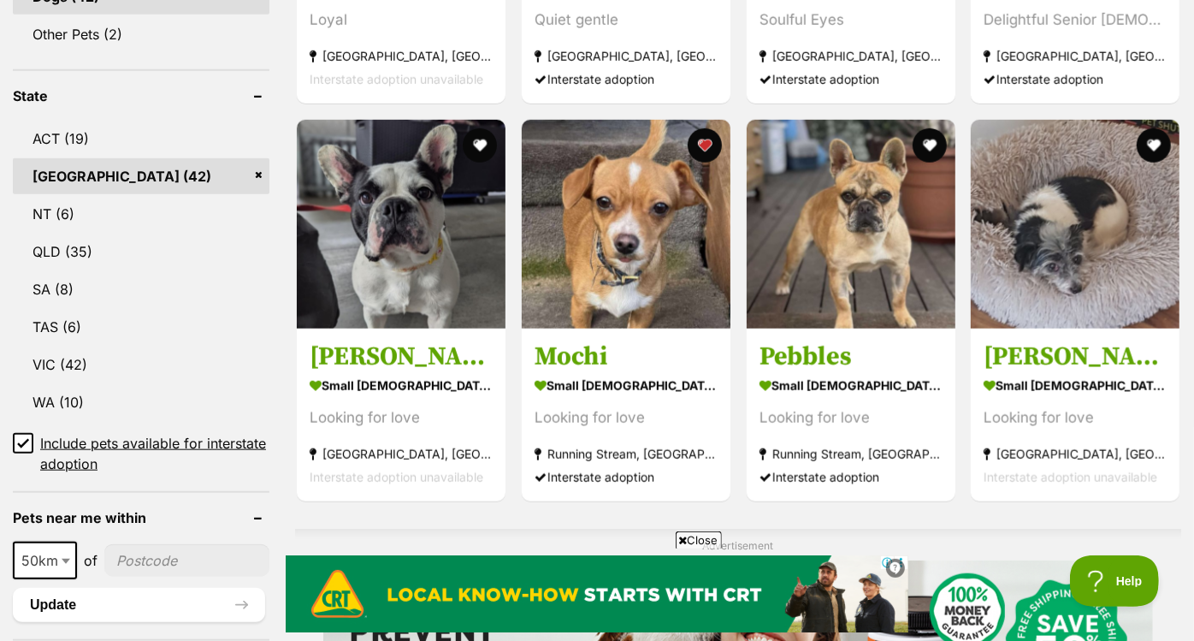
scroll to position [815, 0]
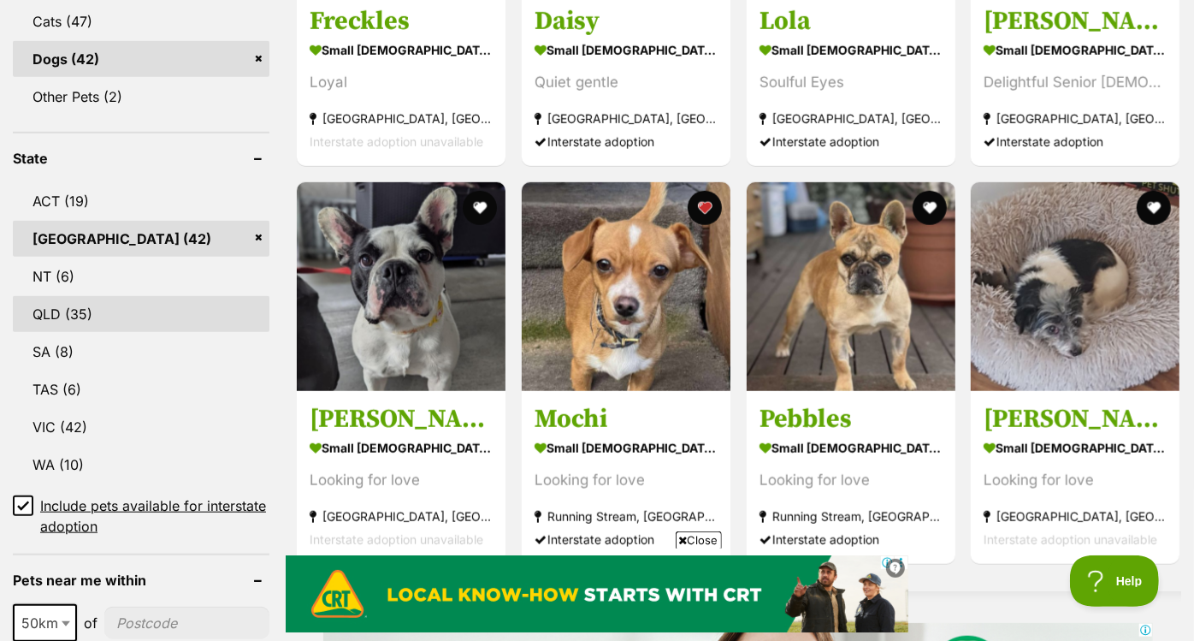
click at [132, 296] on link "QLD (35)" at bounding box center [141, 314] width 257 height 36
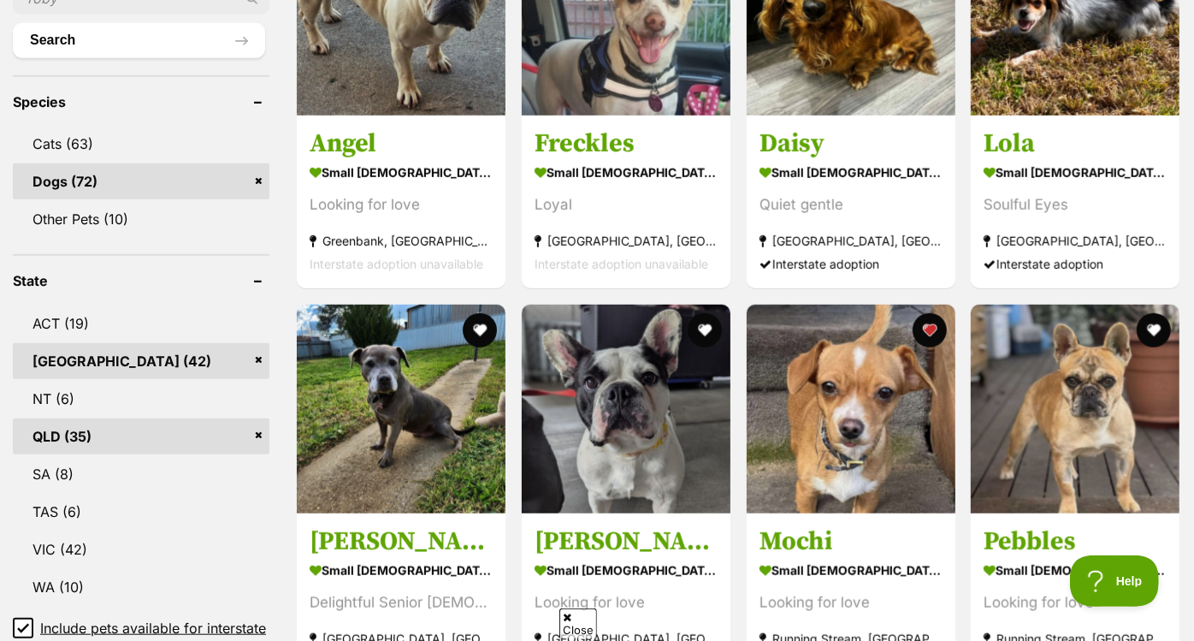
click at [257, 343] on link "[GEOGRAPHIC_DATA] (42)" at bounding box center [141, 361] width 257 height 36
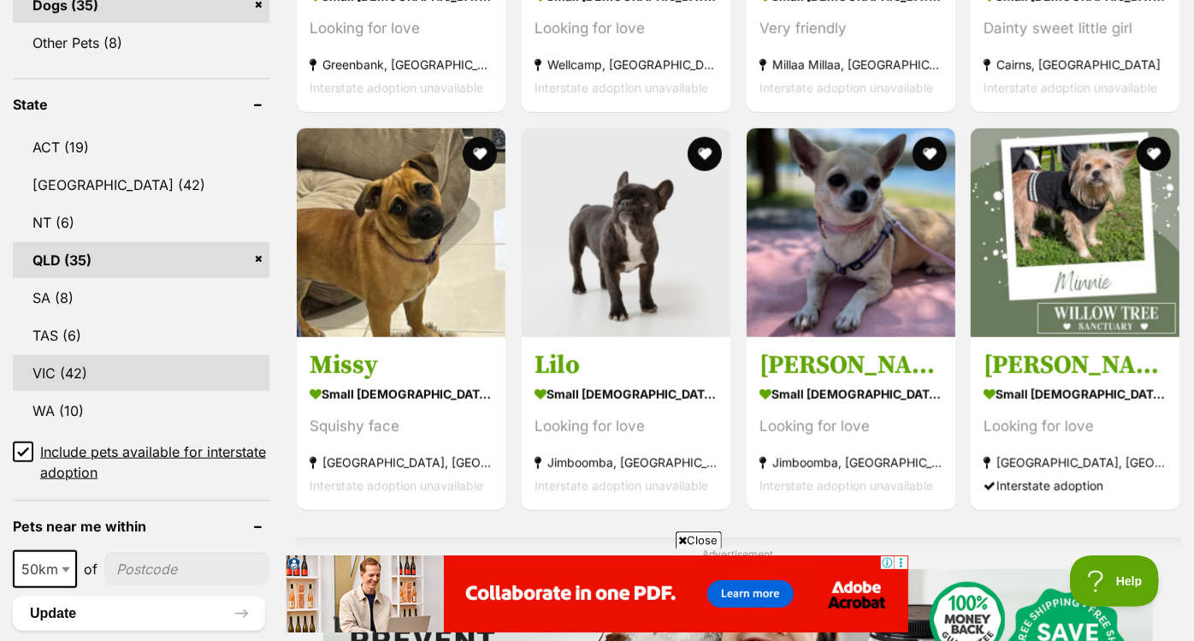
click at [147, 355] on link "VIC (42)" at bounding box center [141, 373] width 257 height 36
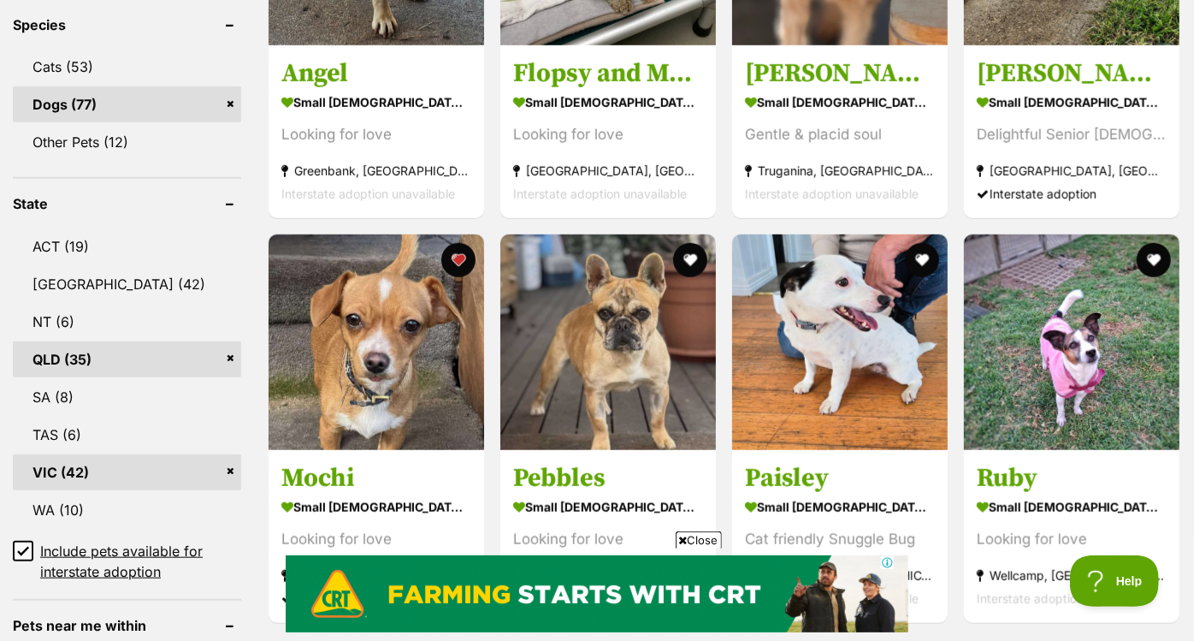
click at [232, 341] on link "QLD (35)" at bounding box center [127, 359] width 228 height 36
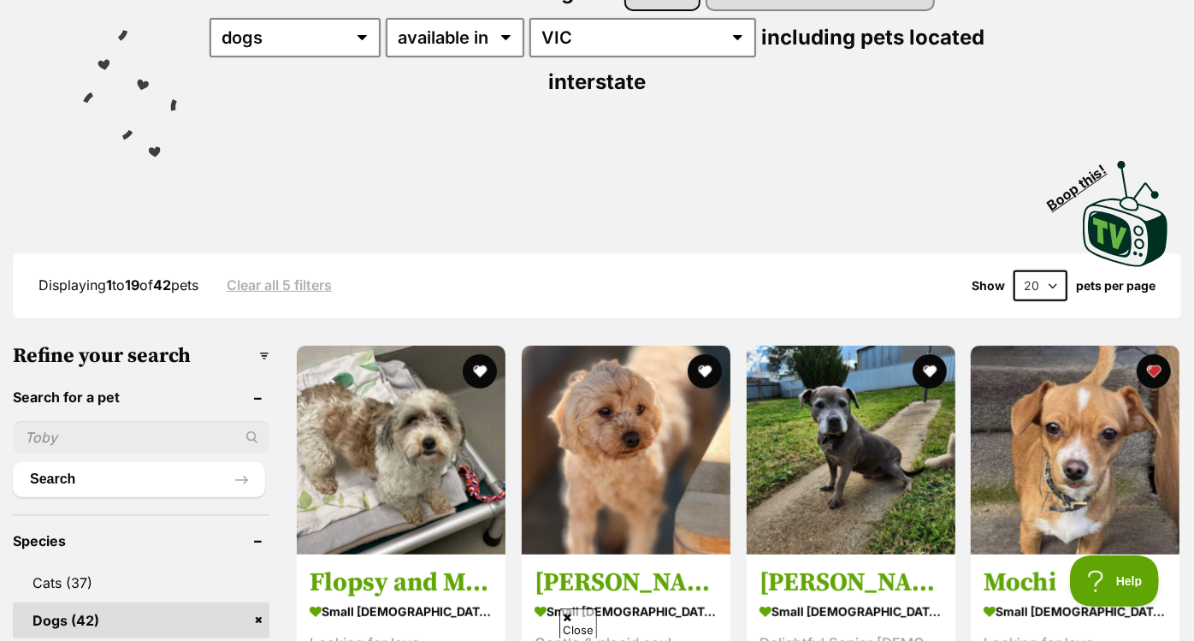
scroll to position [256, 0]
